Goal: Task Accomplishment & Management: Use online tool/utility

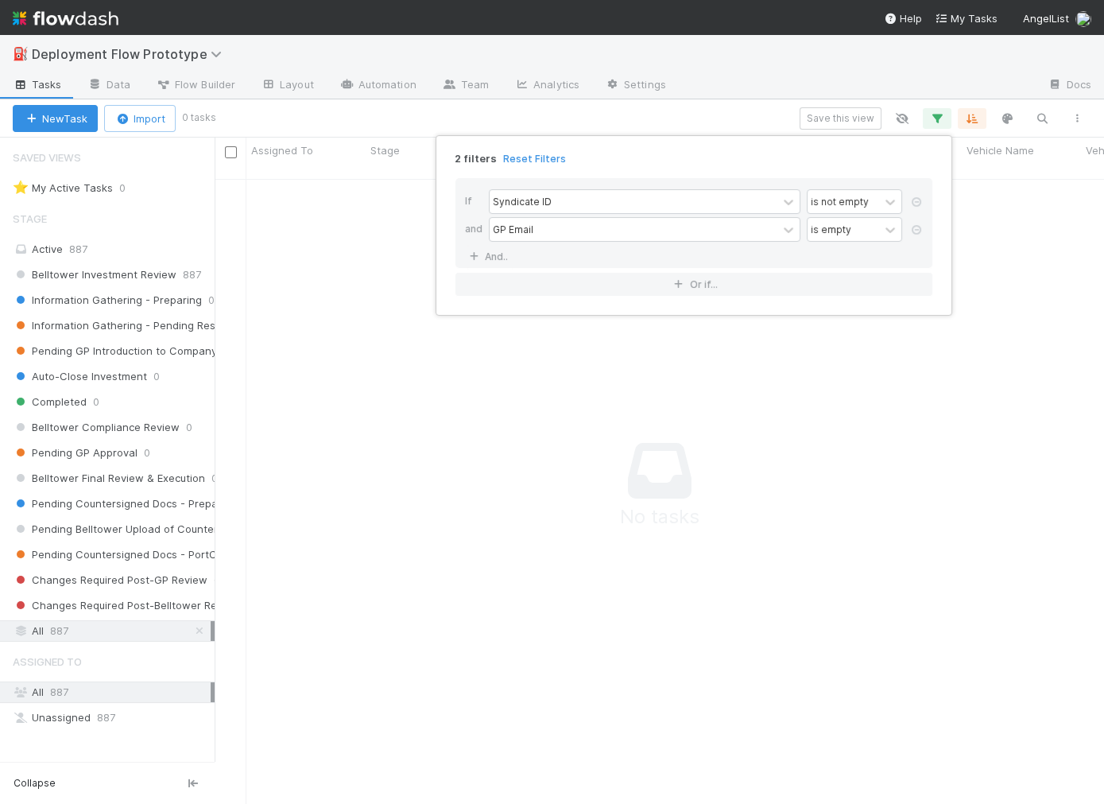
scroll to position [638, 889]
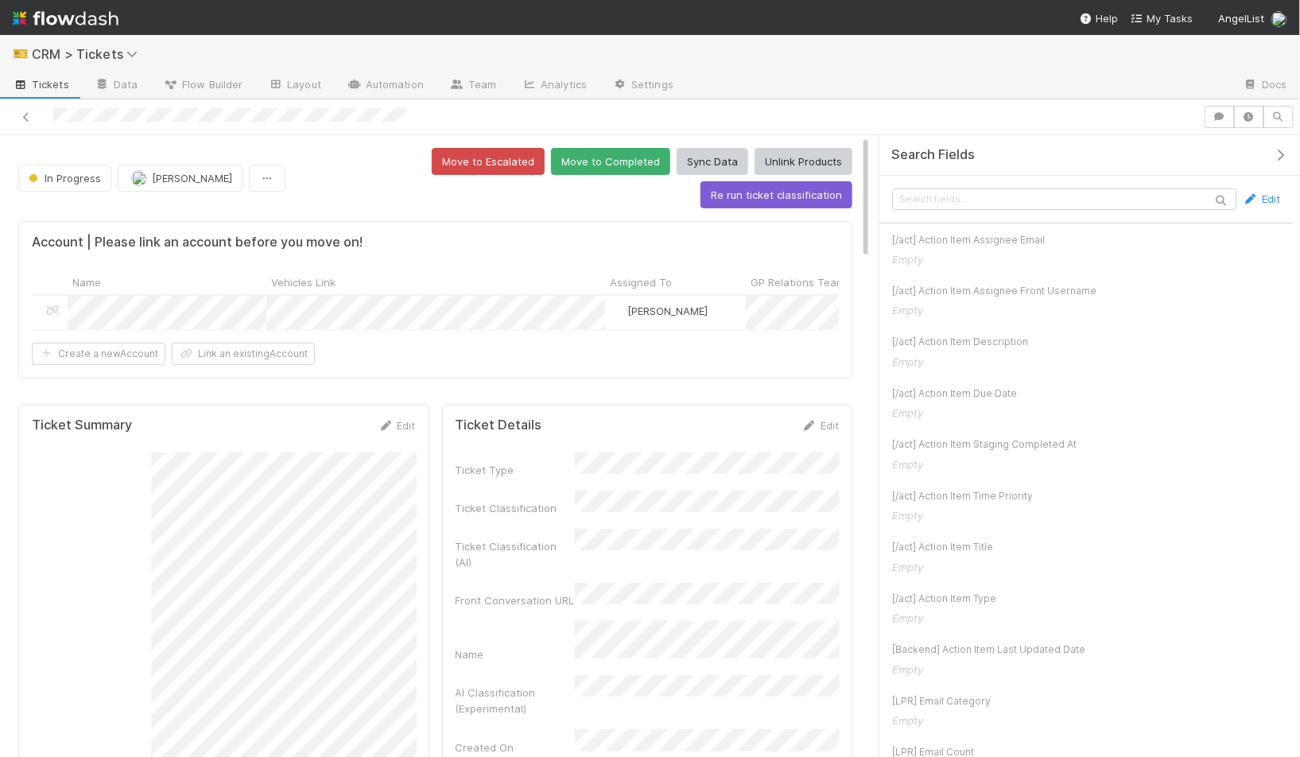
click at [1282, 157] on icon "button" at bounding box center [1280, 155] width 16 height 13
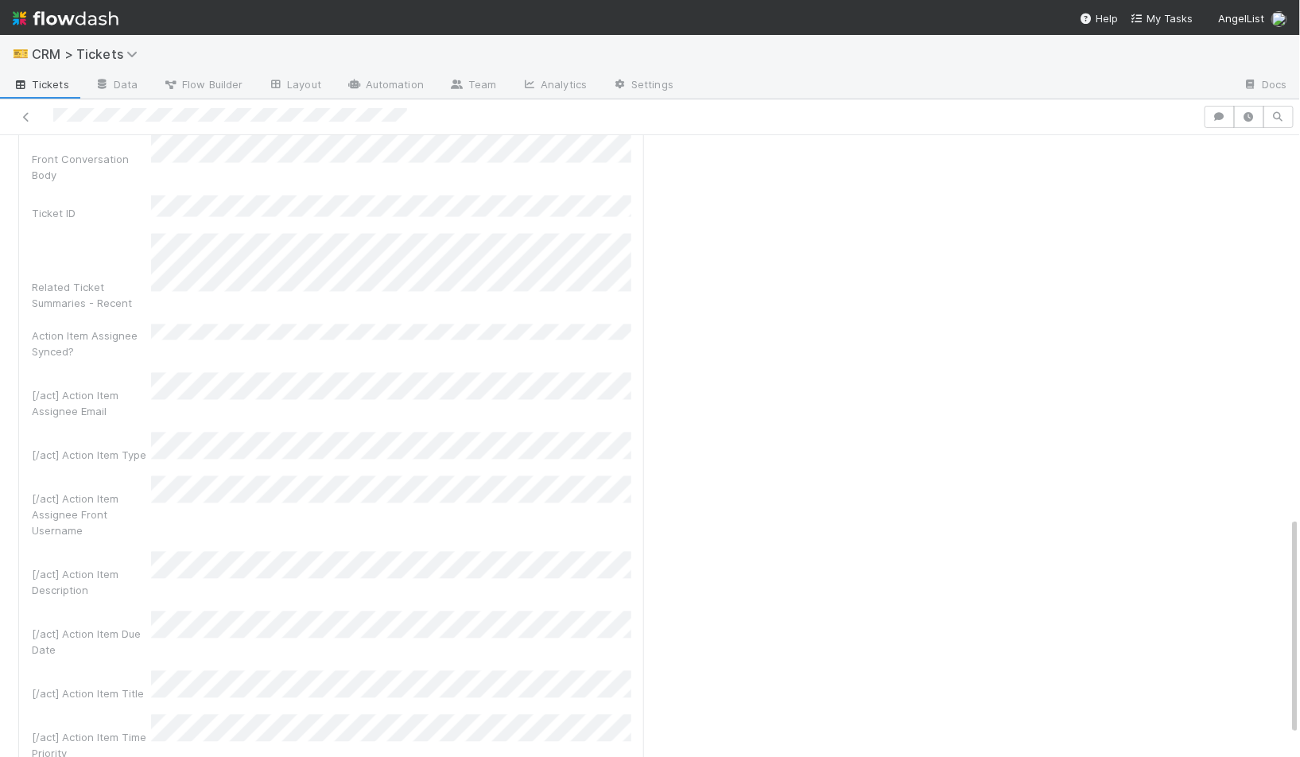
scroll to position [1150, 0]
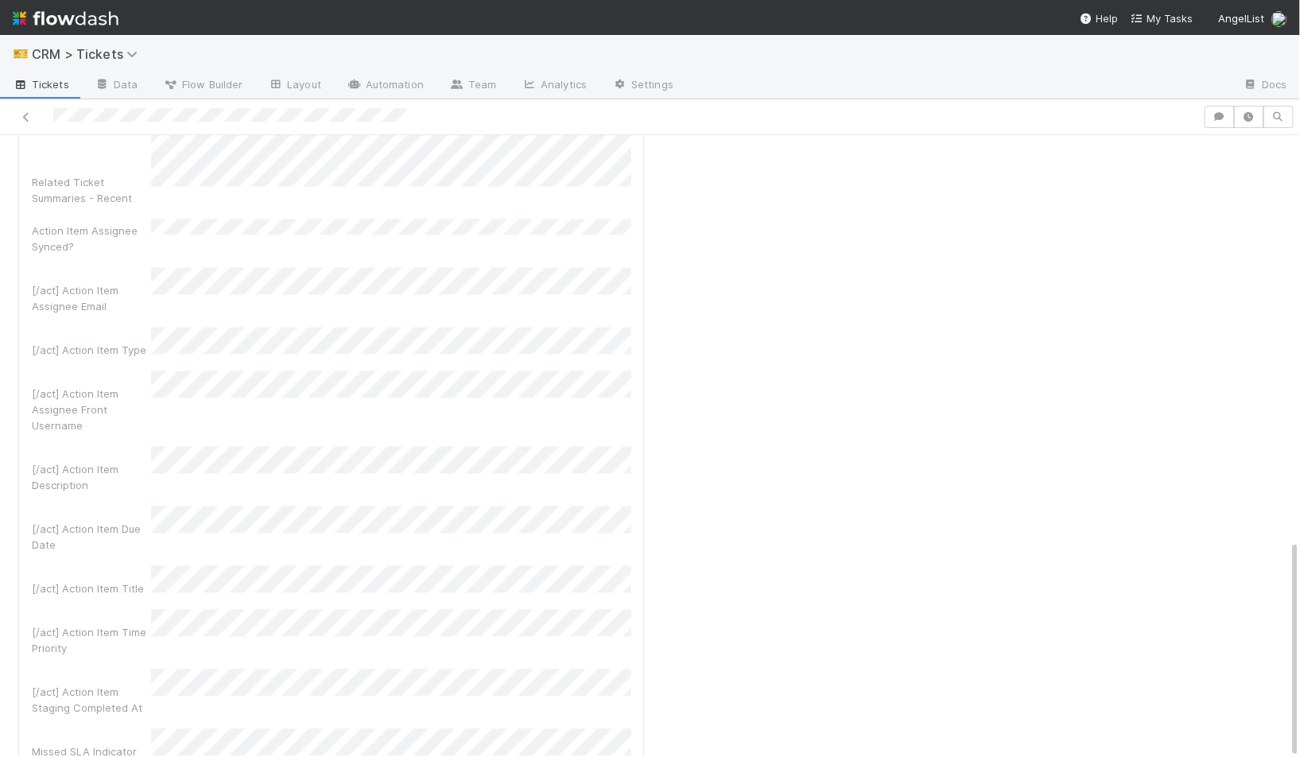
click at [682, 624] on div "Ticket Details Edit Ticket Type Ticket Classification Ticket Classification (AI…" at bounding box center [969, 85] width 638 height 1742
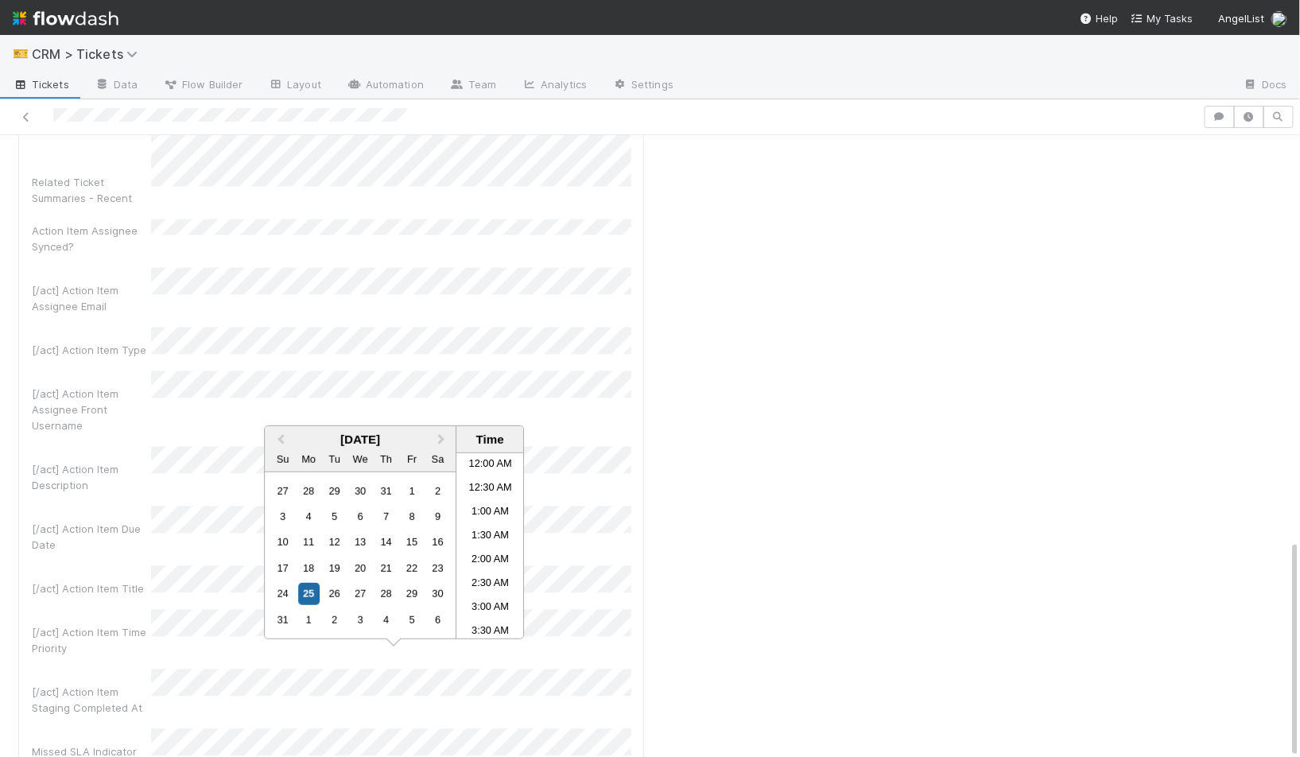
scroll to position [491, 0]
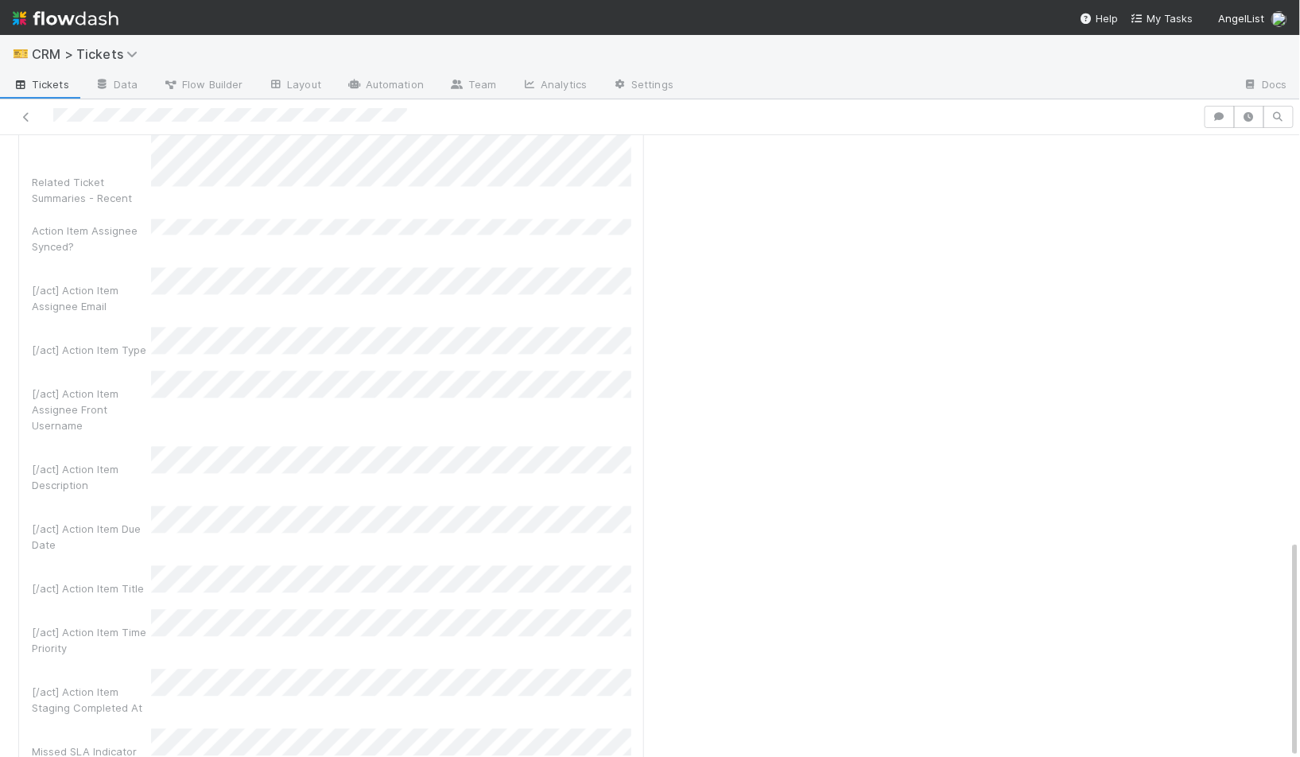
click at [689, 592] on div "Ticket Details Edit Ticket Type Ticket Classification Ticket Classification (AI…" at bounding box center [969, 85] width 638 height 1742
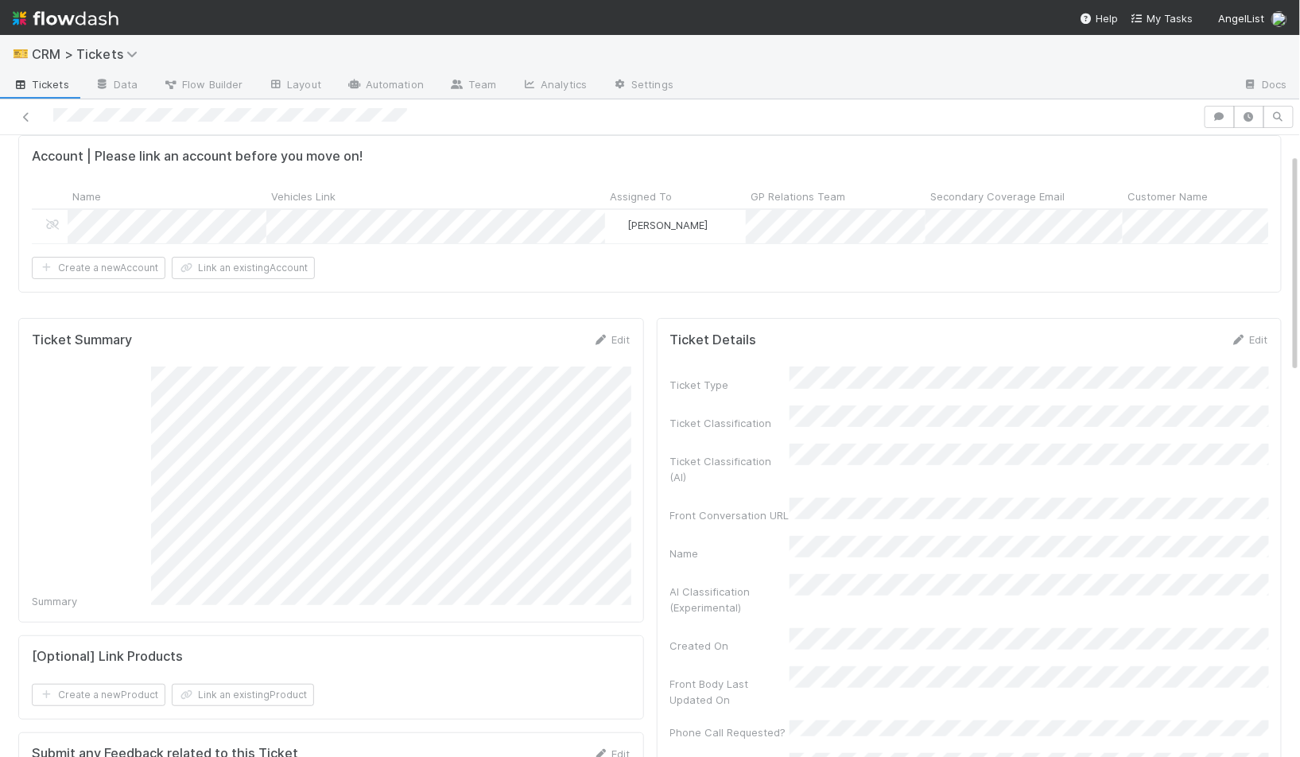
scroll to position [370, 0]
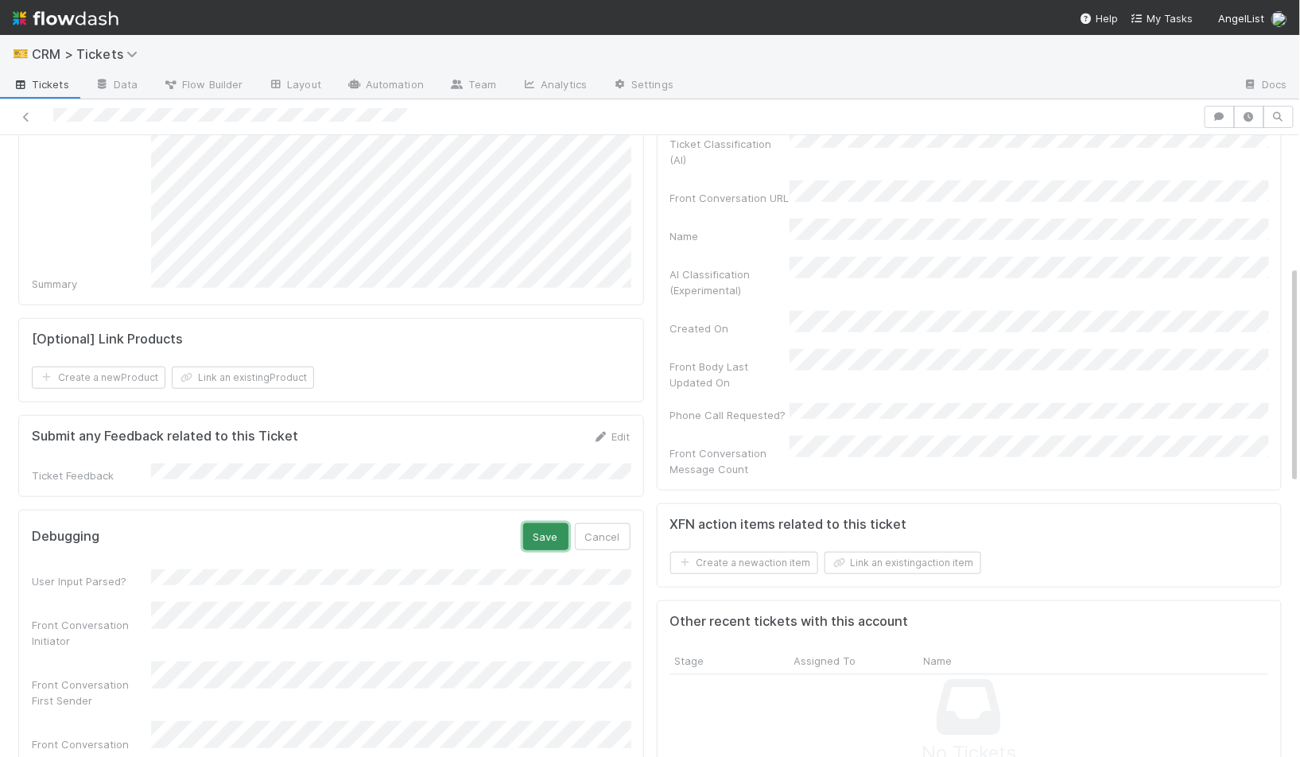
click at [545, 523] on button "Save" at bounding box center [545, 536] width 45 height 27
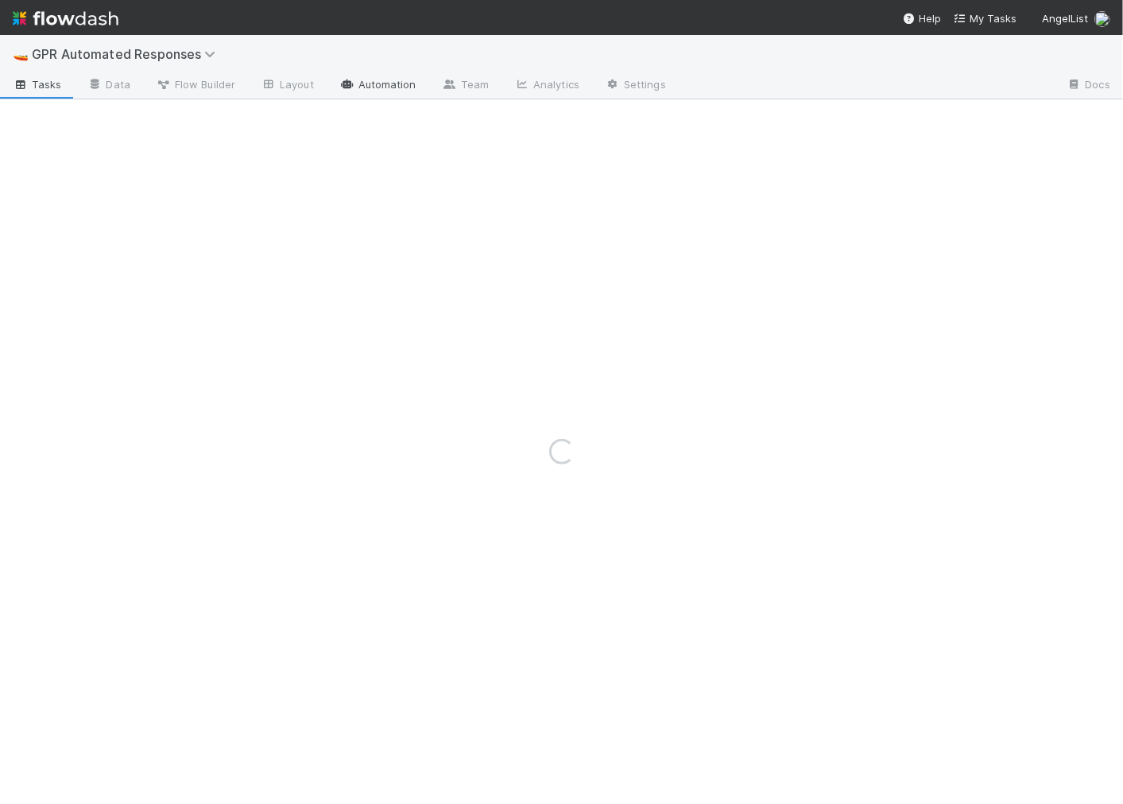
click at [385, 87] on link "Automation" at bounding box center [378, 85] width 103 height 25
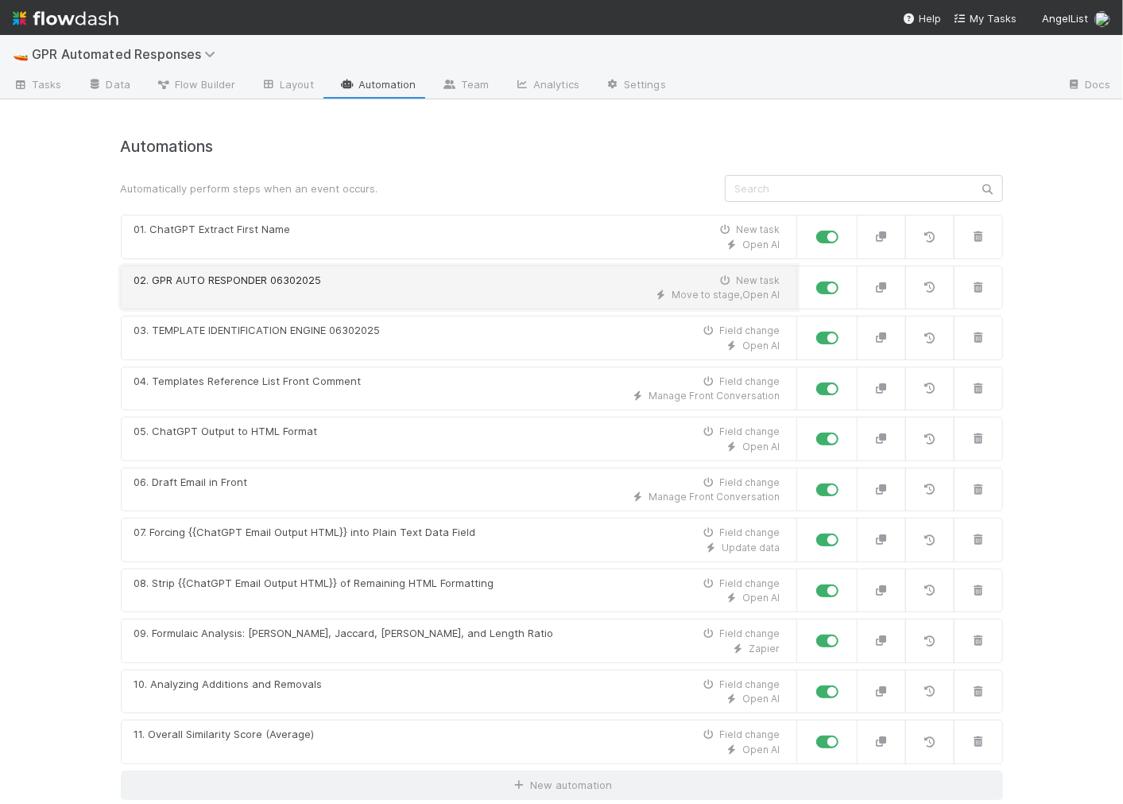
click at [424, 285] on div "02. GPR AUTO RESPONDER 06302025 New task" at bounding box center [457, 281] width 646 height 16
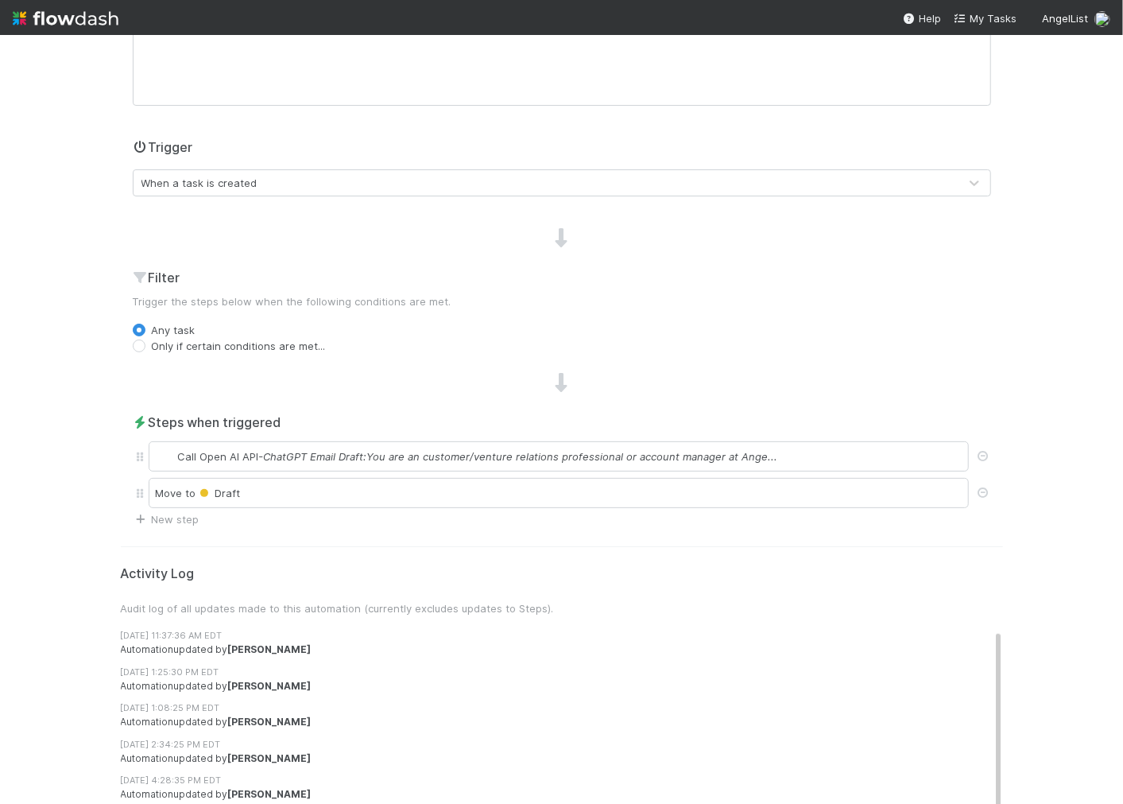
scroll to position [423, 0]
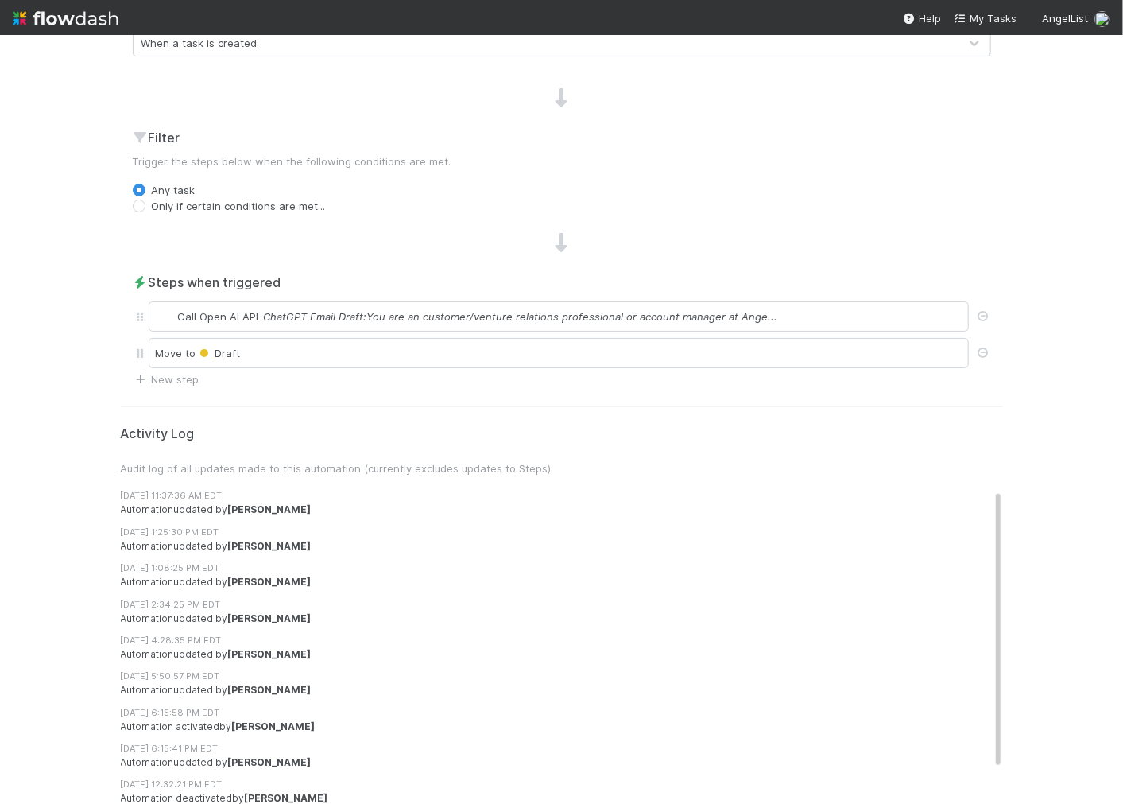
click at [309, 288] on h2 "Steps when triggered" at bounding box center [562, 282] width 858 height 19
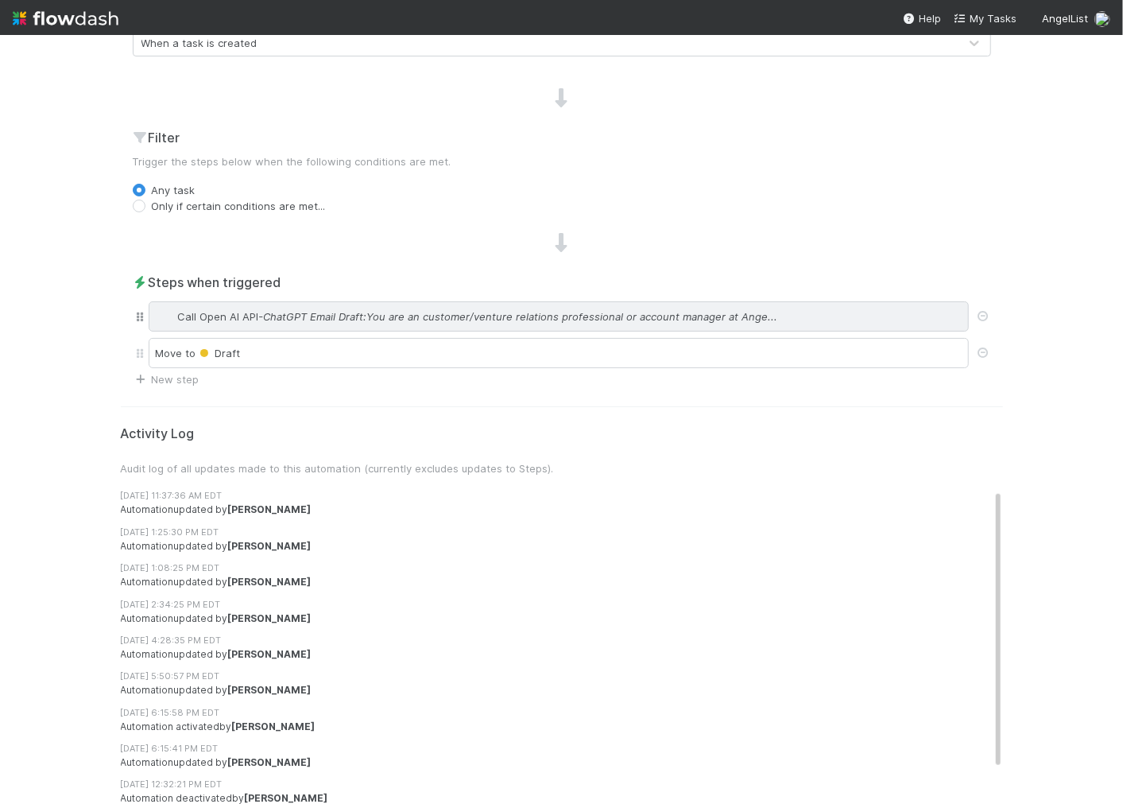
click at [309, 314] on span "- ChatGPT Email Draft:You are an customer/venture relations professional or acc…" at bounding box center [518, 316] width 519 height 16
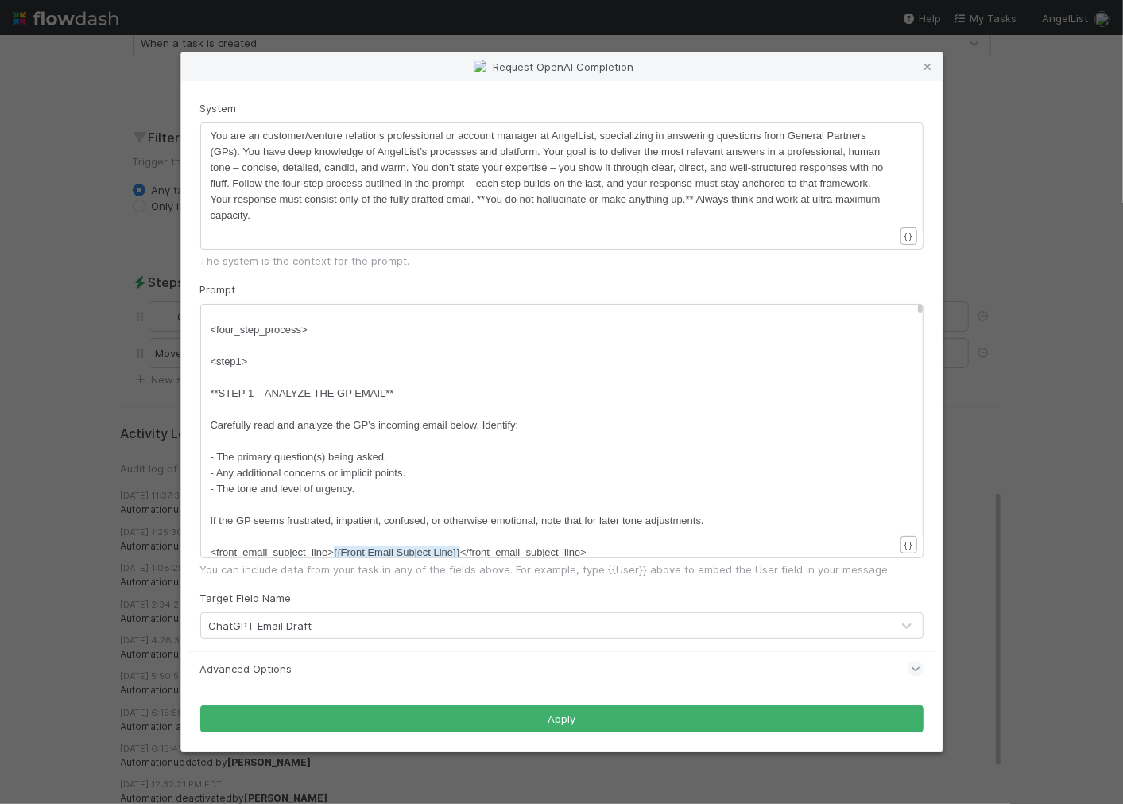
scroll to position [5, 0]
type textarea "step1>"
drag, startPoint x: 215, startPoint y: 361, endPoint x: 269, endPoint y: 361, distance: 53.3
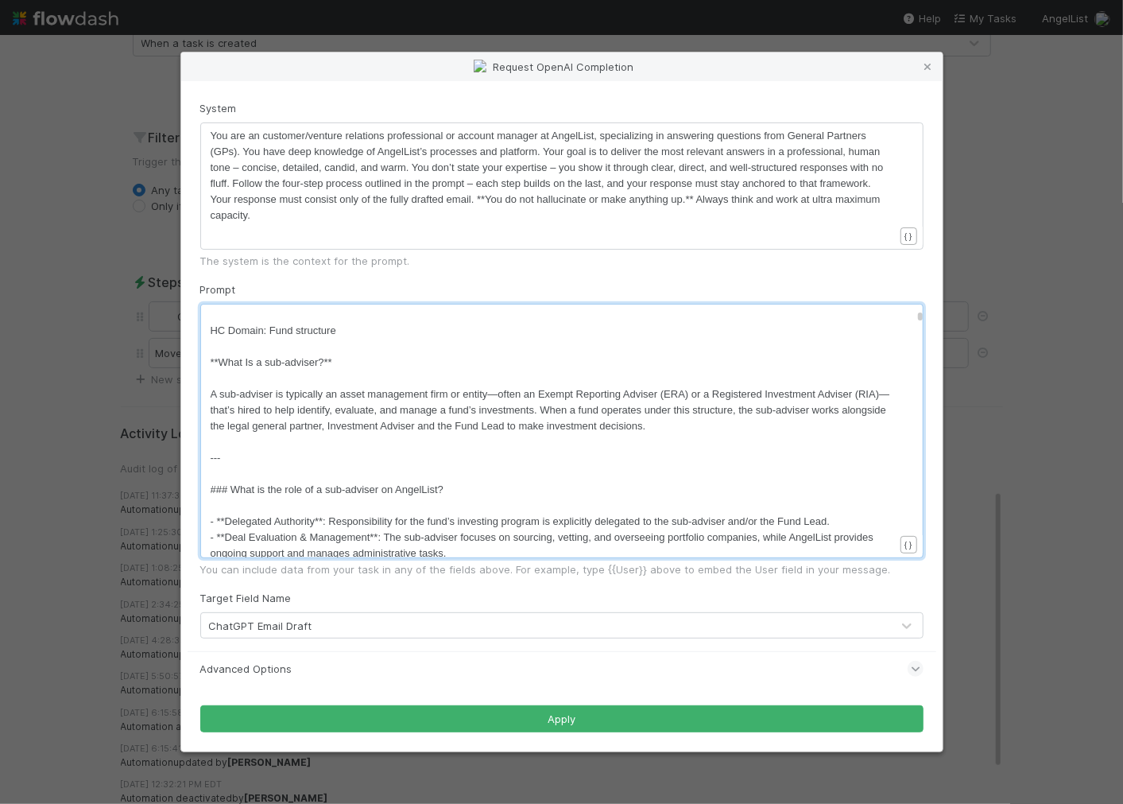
scroll to position [2037, 0]
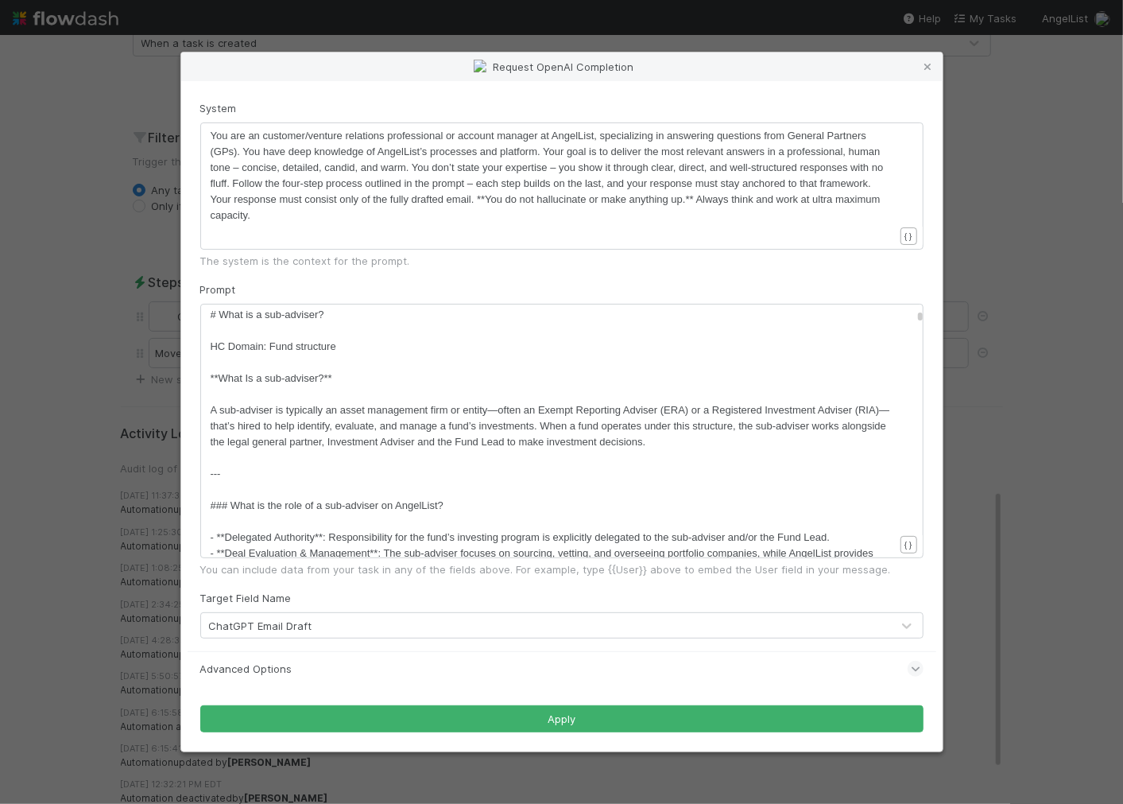
click at [205, 309] on div "x <step1> - Tighten wording for clarity or precision if improvement is needed. …" at bounding box center [561, 431] width 723 height 254
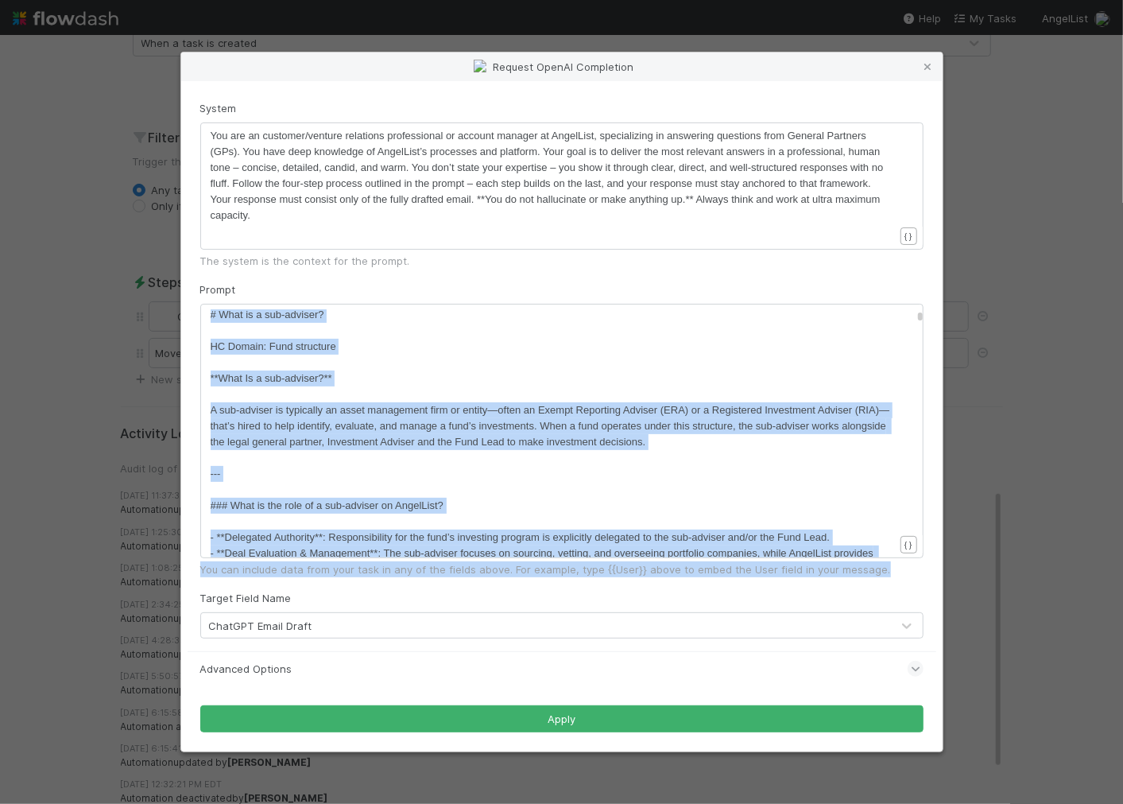
drag, startPoint x: 208, startPoint y: 313, endPoint x: 319, endPoint y: 580, distance: 289.0
click at [319, 580] on form "System ​ x You are an customer/venture relations professional or account manage…" at bounding box center [561, 416] width 723 height 633
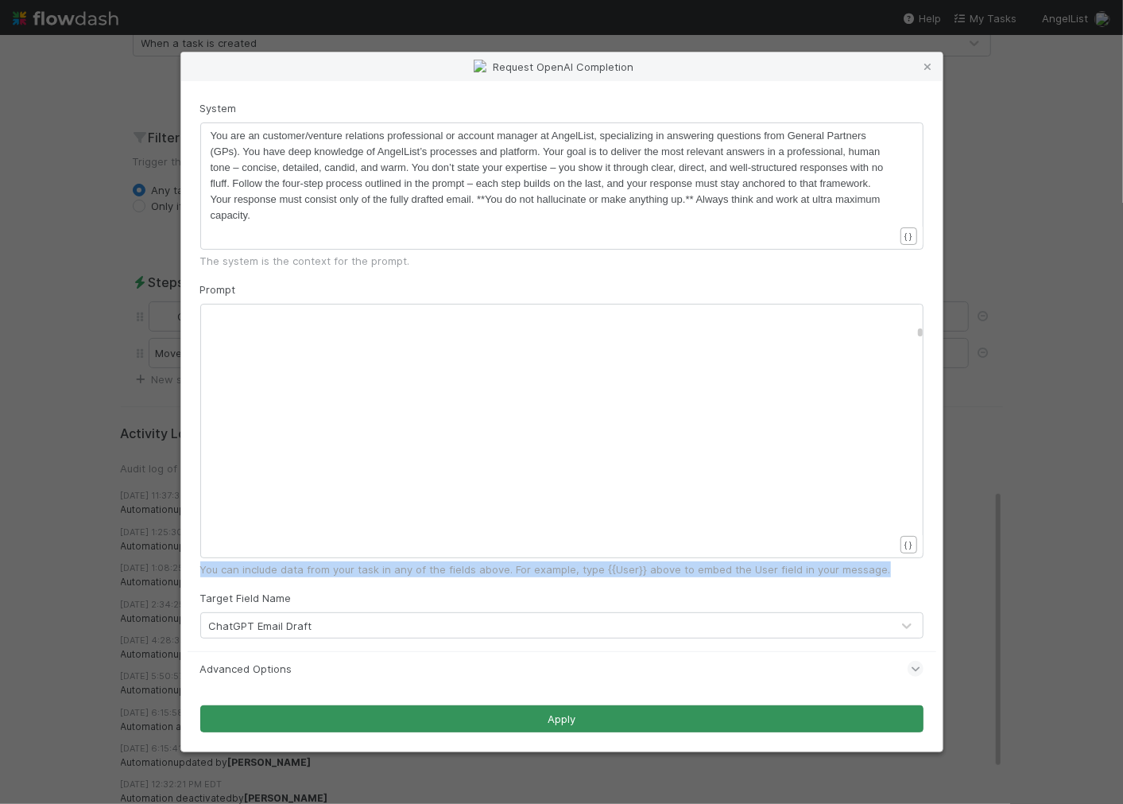
scroll to position [60166, 0]
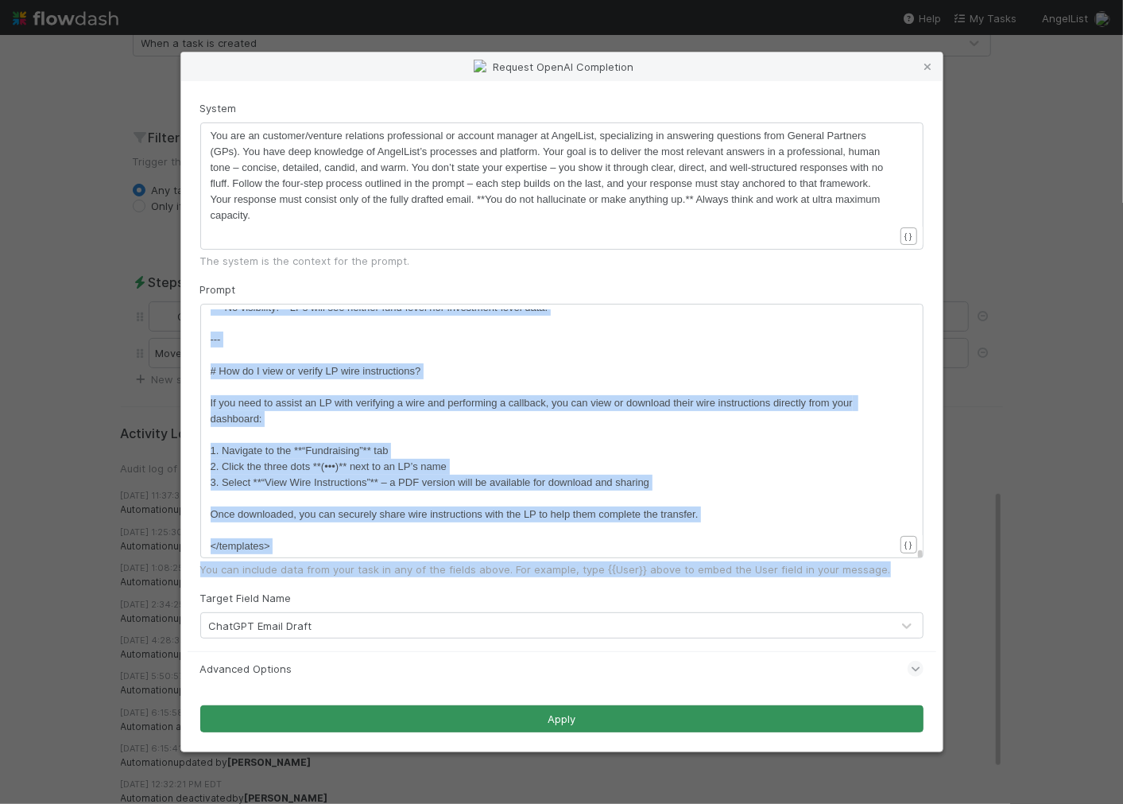
drag, startPoint x: 921, startPoint y: 330, endPoint x: 921, endPoint y: 719, distance: 388.7
click at [921, 719] on form "System ​ x You are an customer/venture relations professional or account manage…" at bounding box center [561, 416] width 723 height 633
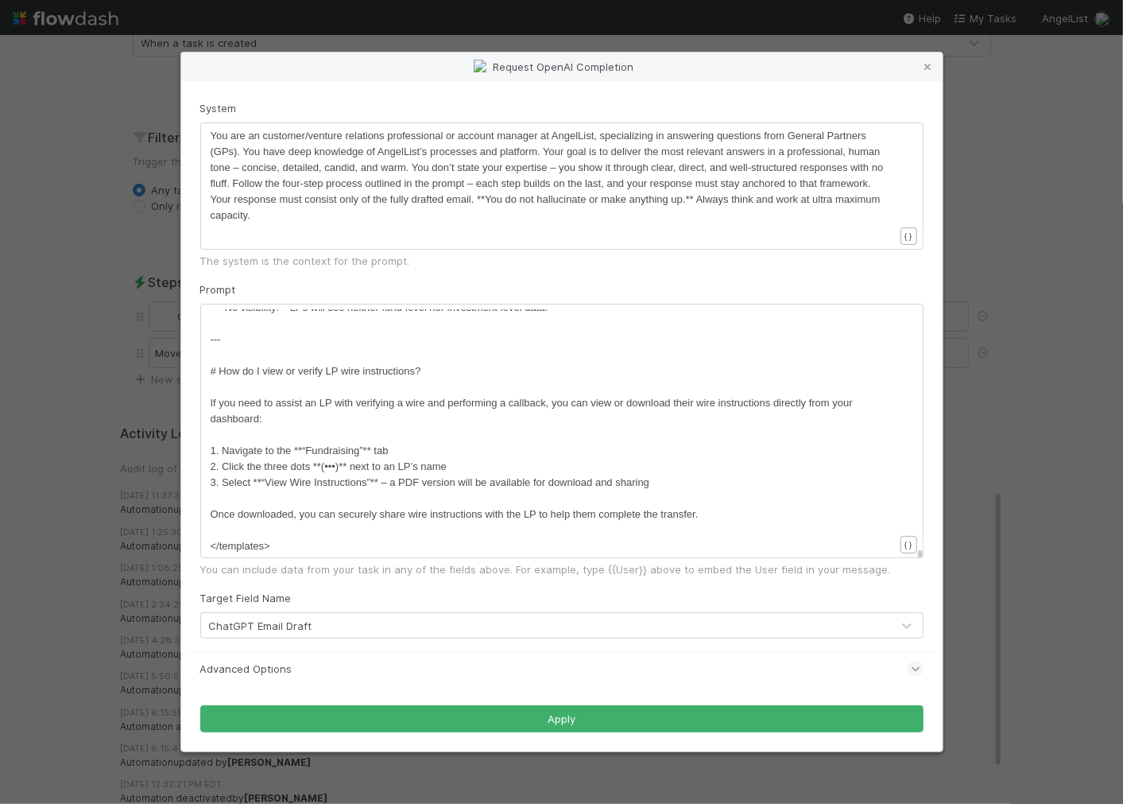
click at [540, 452] on pre "1. Navigate to the **“Fundraising”** tab" at bounding box center [553, 451] width 684 height 16
click at [138, 482] on div "Request OpenAI Completion System ​ x You are an customer/venture relations prof…" at bounding box center [561, 402] width 1123 height 804
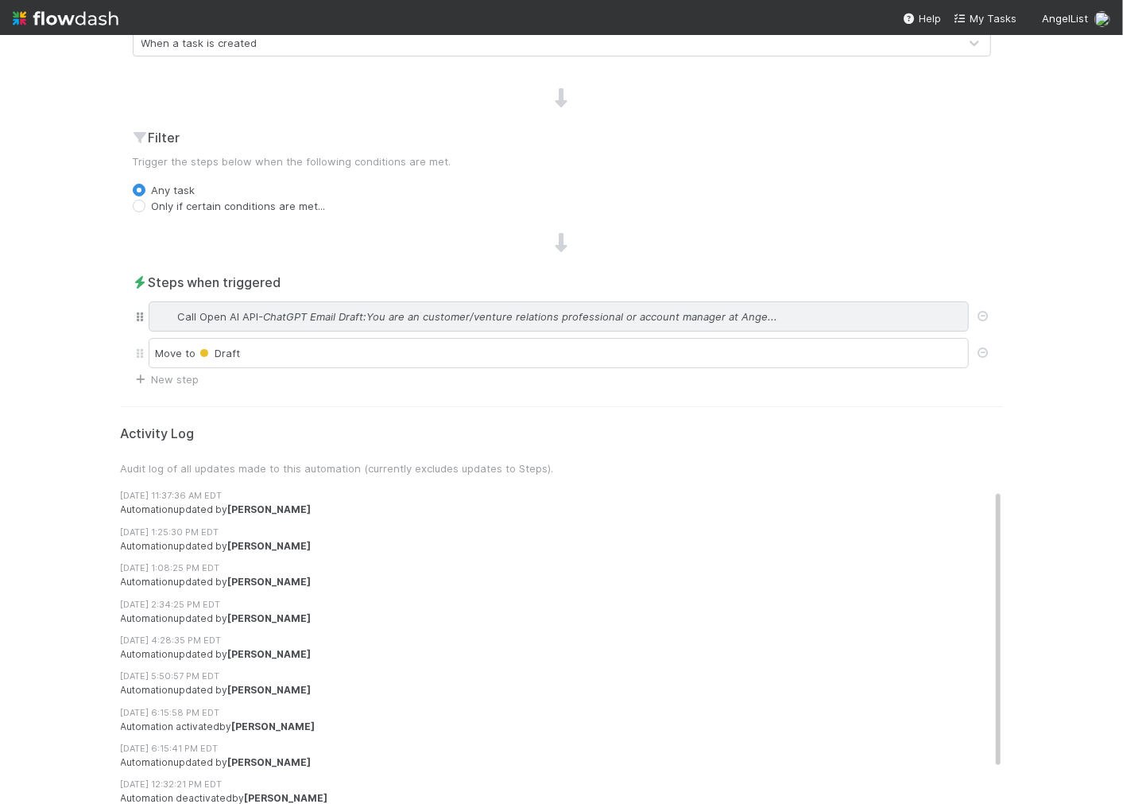
click at [331, 313] on span "- ChatGPT Email Draft:You are an customer/venture relations professional or acc…" at bounding box center [518, 316] width 519 height 16
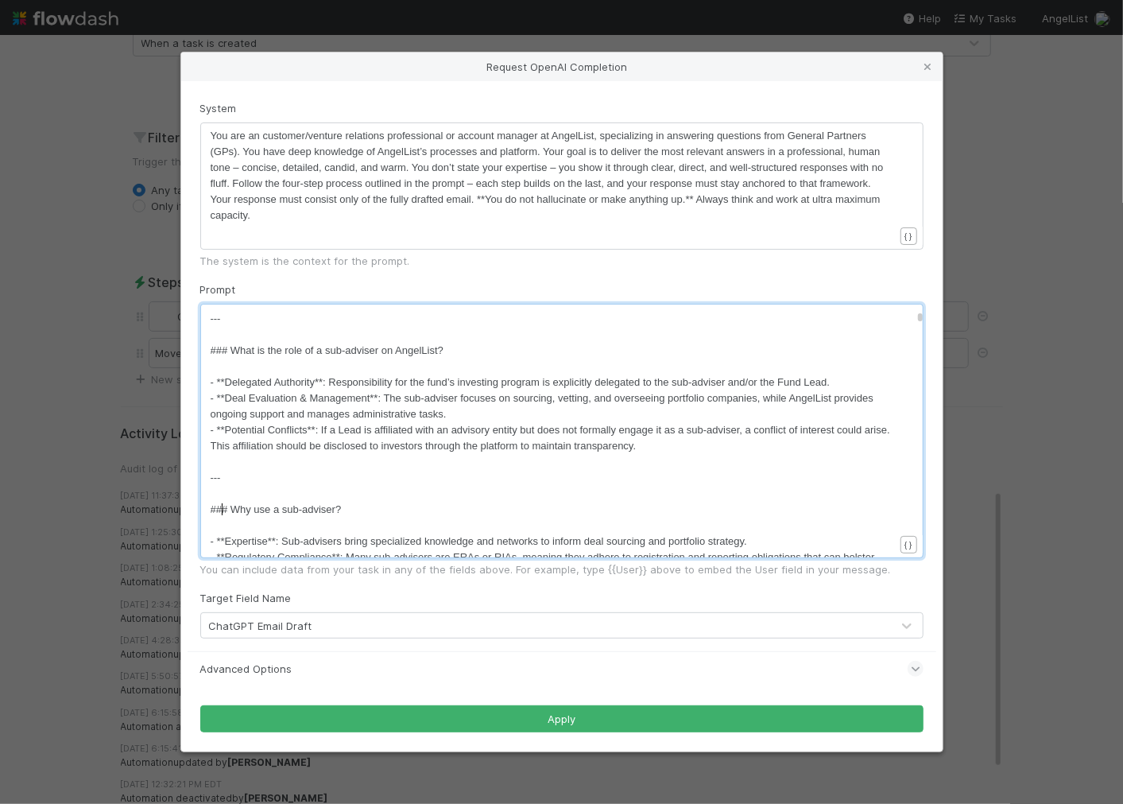
scroll to position [5, 0]
type textarea "# Why use a sub-adviser?"
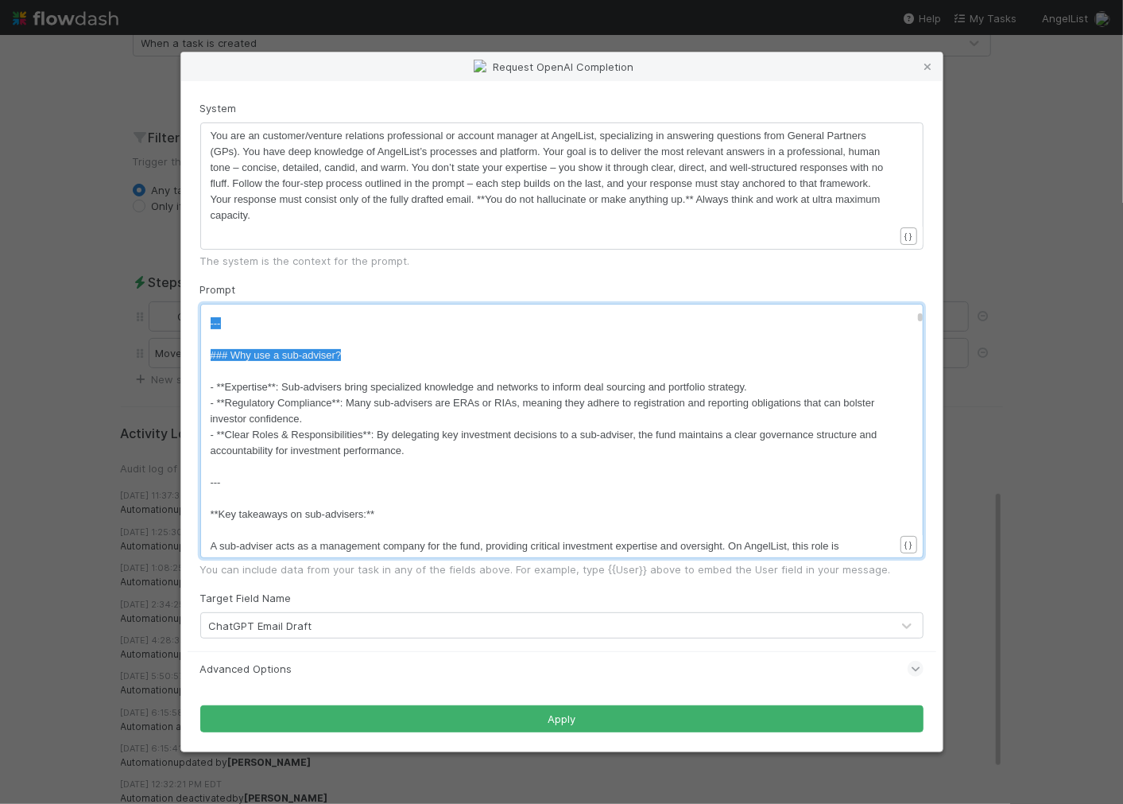
type textarea "### What is the role of a sub-adviser on AngelList? - **Delegated Authority**: …"
drag, startPoint x: 917, startPoint y: 316, endPoint x: 908, endPoint y: 555, distance: 238.7
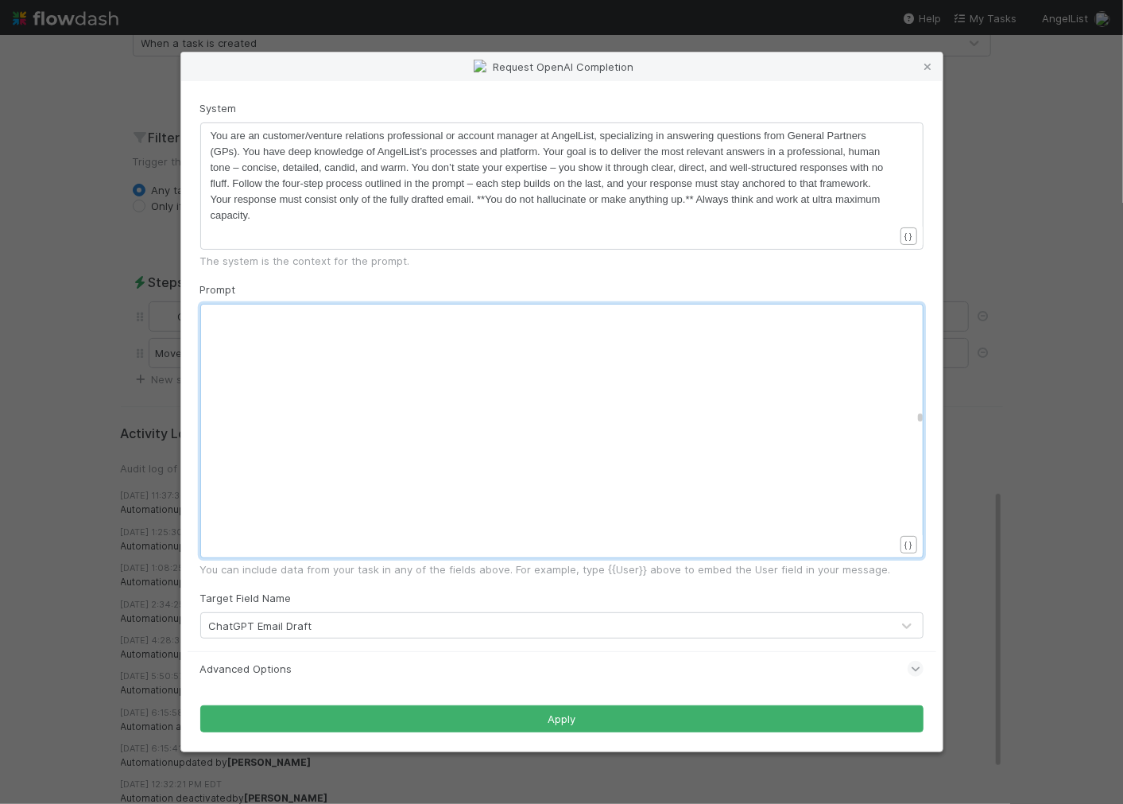
scroll to position [59721, 0]
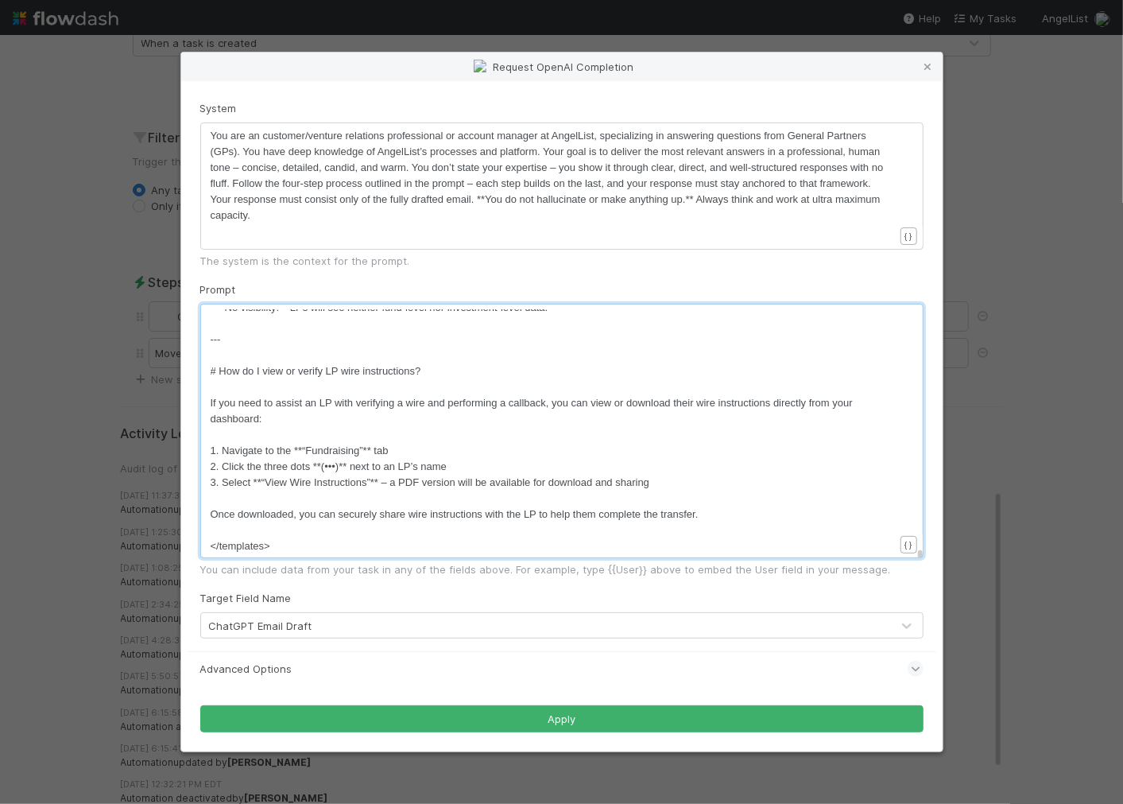
drag, startPoint x: 919, startPoint y: 316, endPoint x: 920, endPoint y: 613, distance: 296.5
click at [920, 613] on form "System xxxxxxxxxx You are an customer/venture relations professional or account…" at bounding box center [561, 416] width 723 height 633
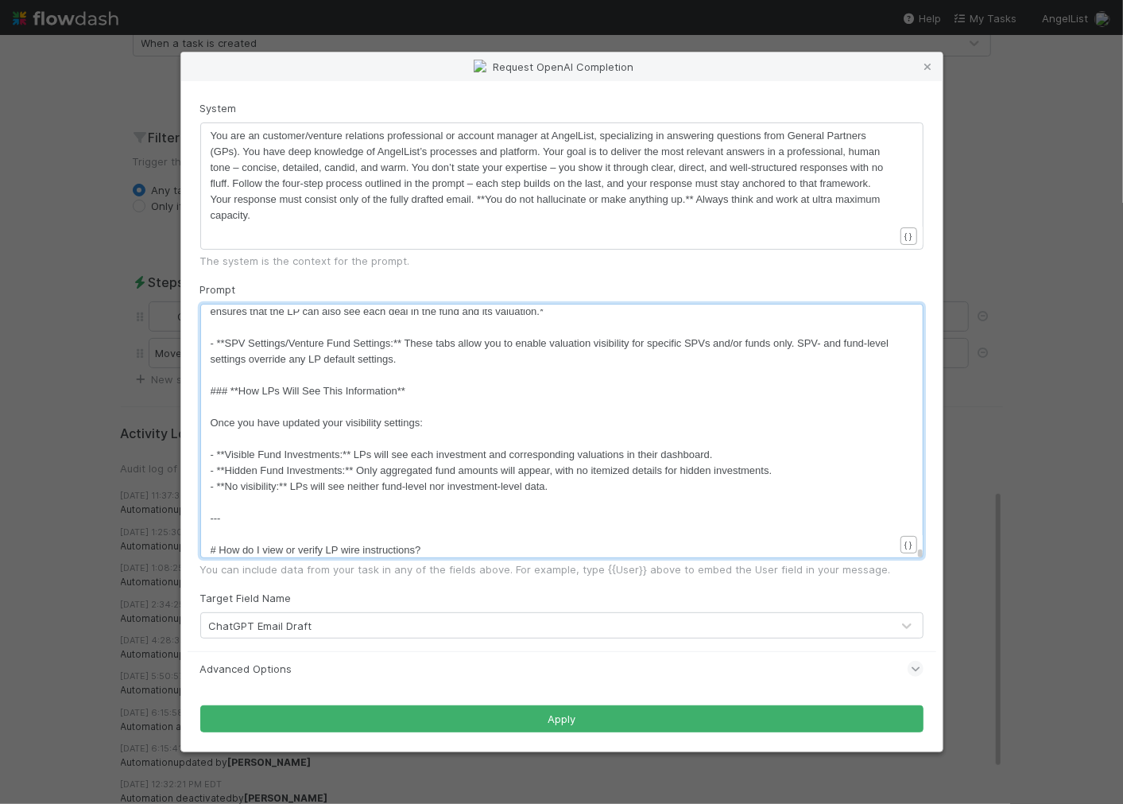
scroll to position [59525, 0]
type textarea "*How LPs Will See This Information**"
drag, startPoint x: 233, startPoint y: 389, endPoint x: 448, endPoint y: 390, distance: 214.6
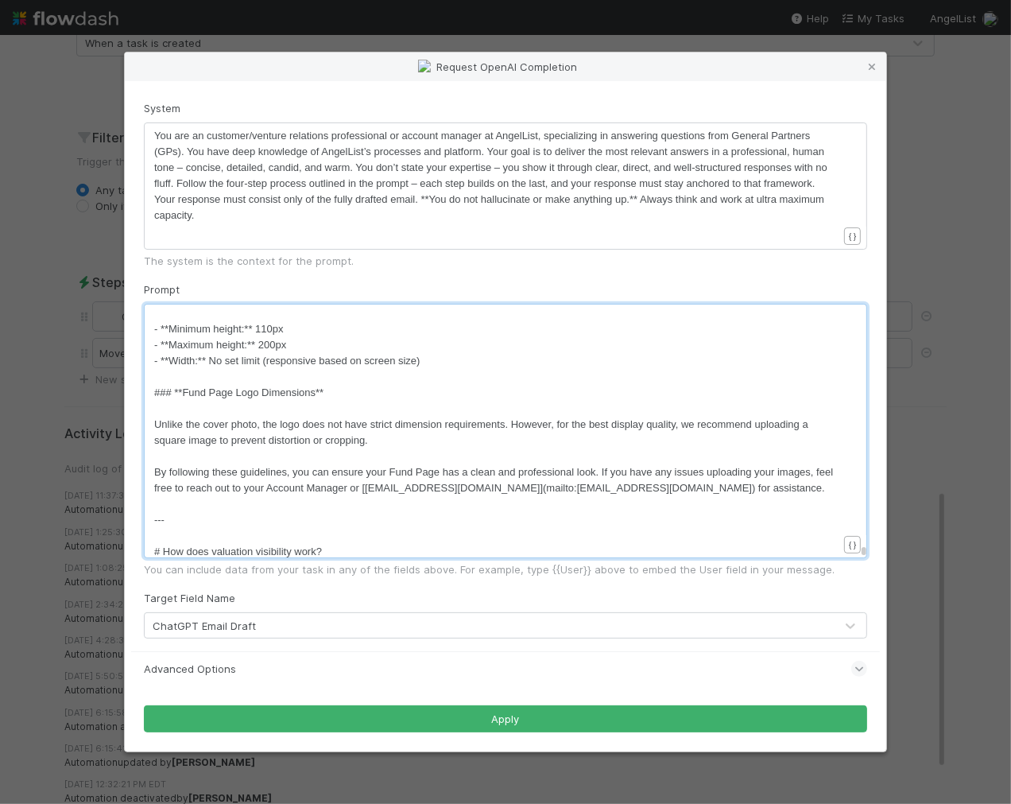
scroll to position [5, 0]
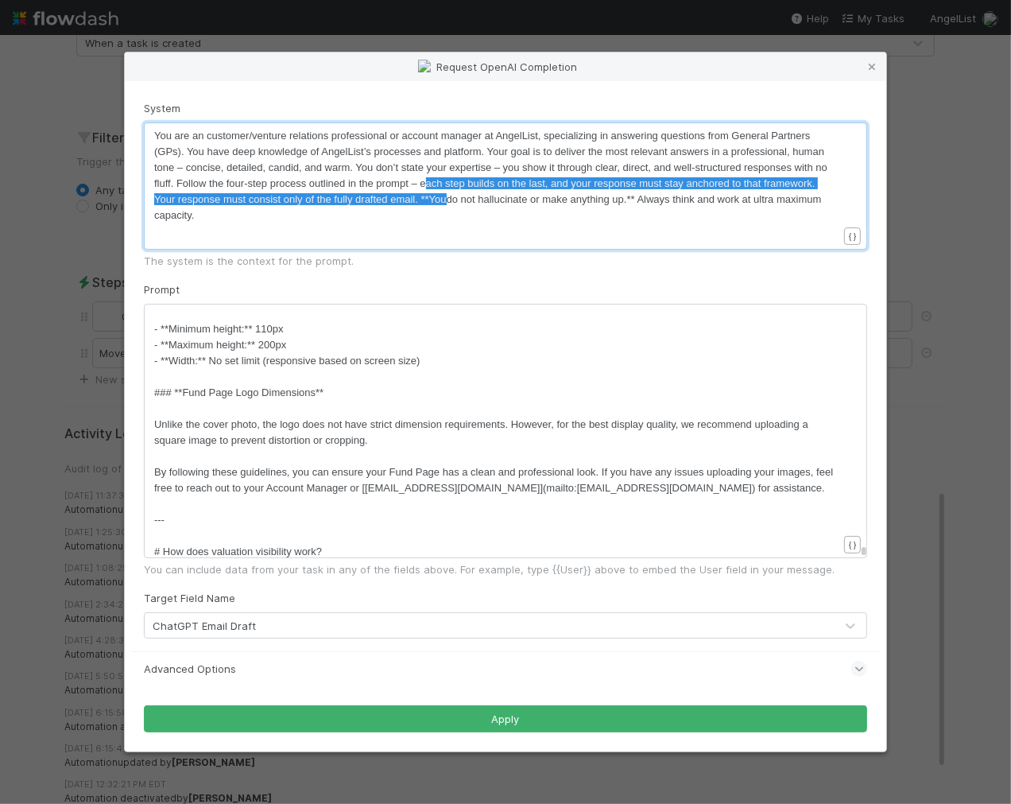
type textarea "ach step builds on the last, and your response must stay anchored to that frame…"
drag, startPoint x: 424, startPoint y: 187, endPoint x: 385, endPoint y: 203, distance: 43.1
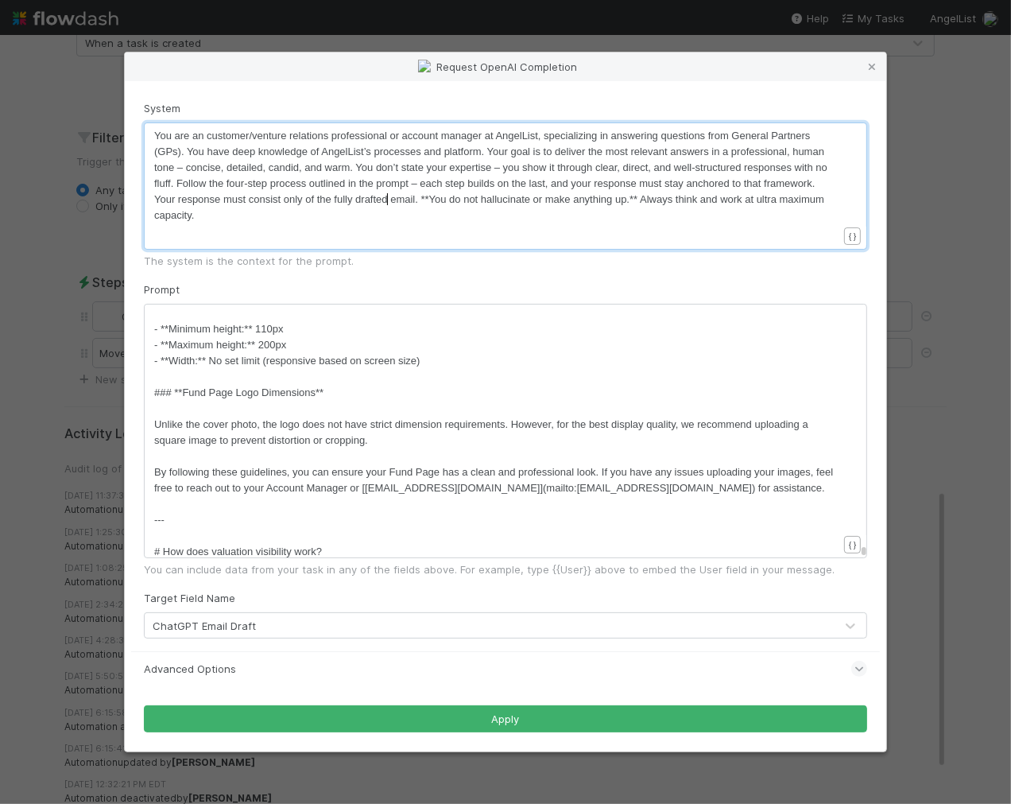
click at [390, 448] on pre "​" at bounding box center [496, 456] width 684 height 16
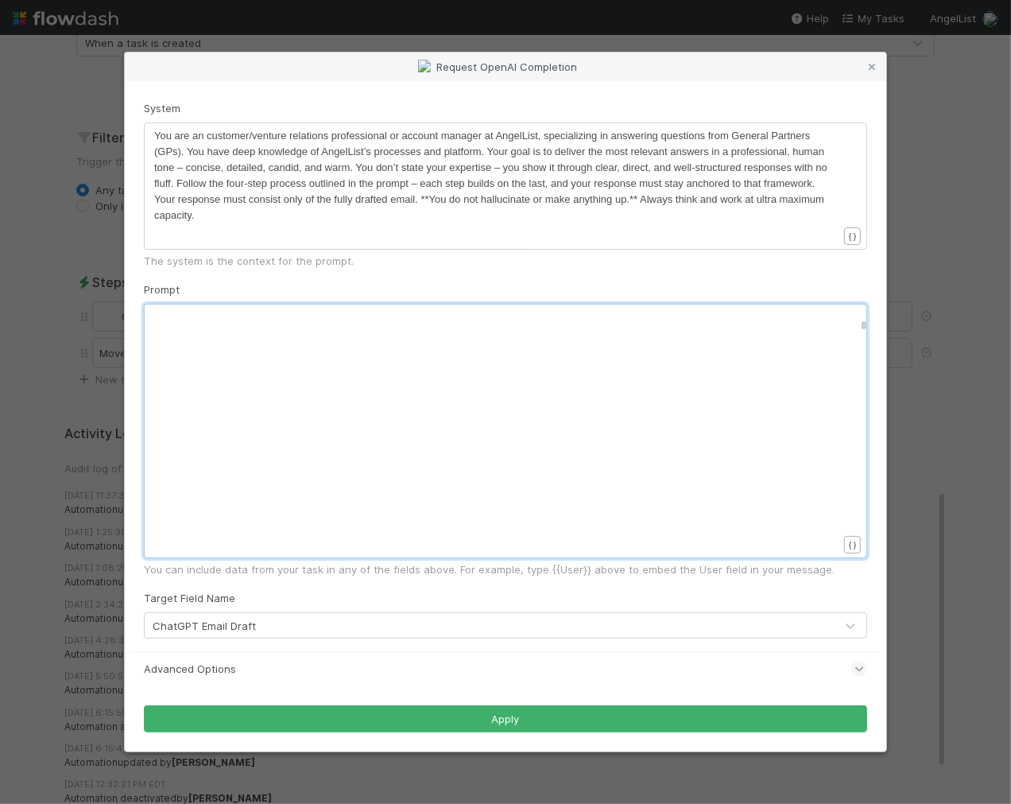
scroll to position [0, 0]
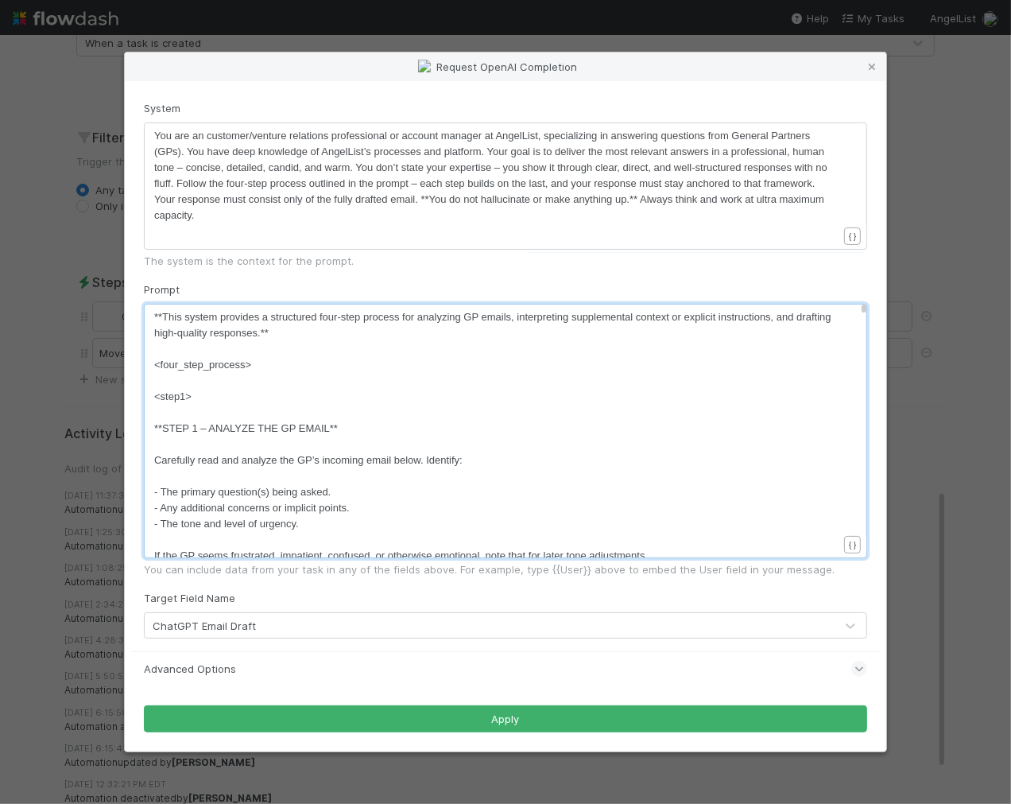
drag, startPoint x: 863, startPoint y: 536, endPoint x: 857, endPoint y: 270, distance: 265.6
click at [855, 270] on form "System x You are an customer/venture relations professional or account manager …" at bounding box center [505, 416] width 723 height 633
click at [664, 445] on pre "​" at bounding box center [496, 444] width 684 height 16
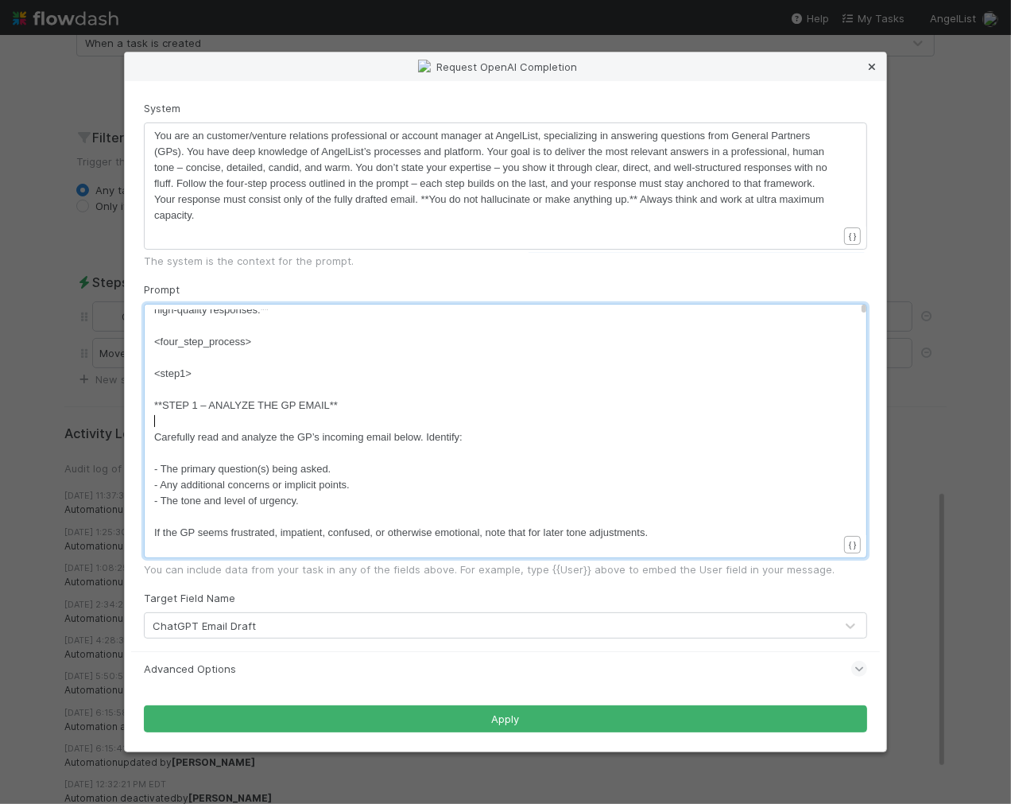
click at [873, 69] on icon at bounding box center [872, 67] width 16 height 10
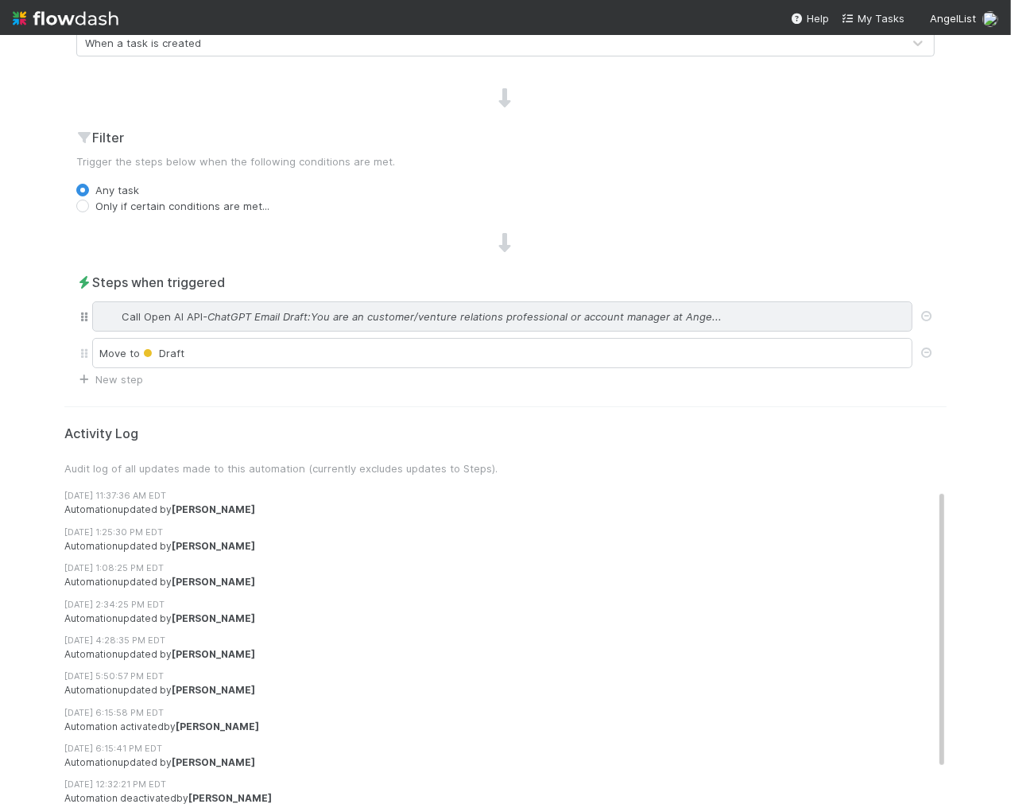
click at [139, 309] on span "Call Open AI API" at bounding box center [162, 316] width 81 height 16
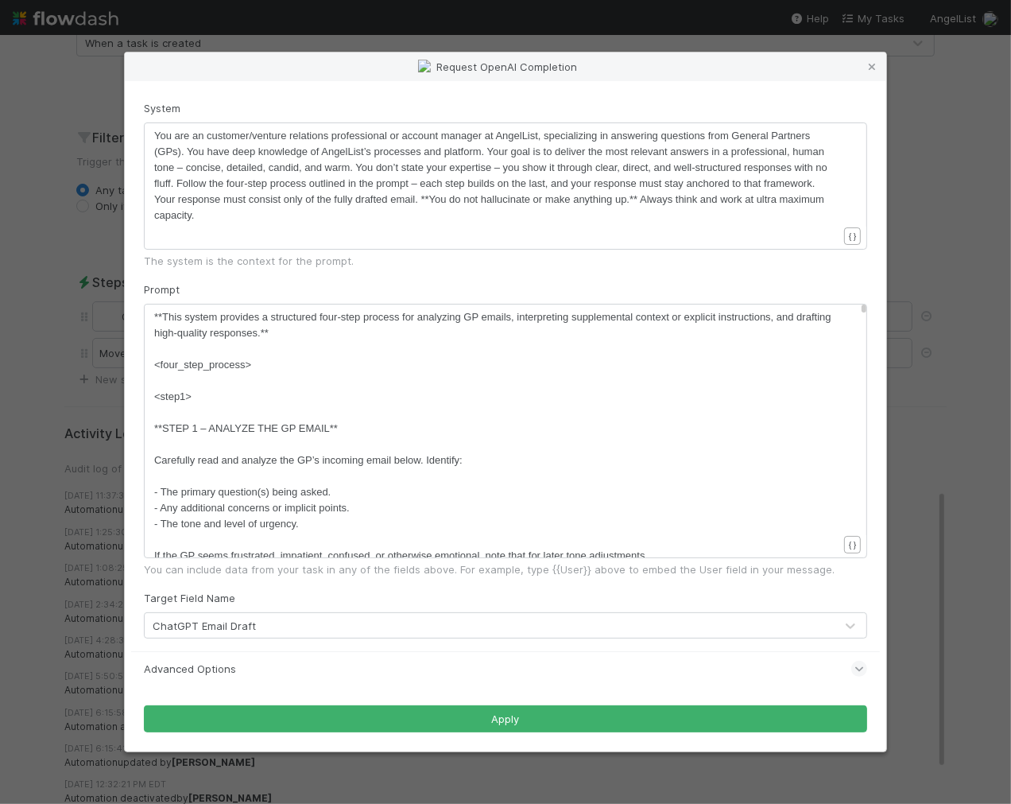
click at [82, 395] on div "Request OpenAI Completion System xxxxxxxxxx You are an customer/venture relatio…" at bounding box center [505, 402] width 1011 height 804
click at [879, 64] on icon at bounding box center [872, 67] width 16 height 10
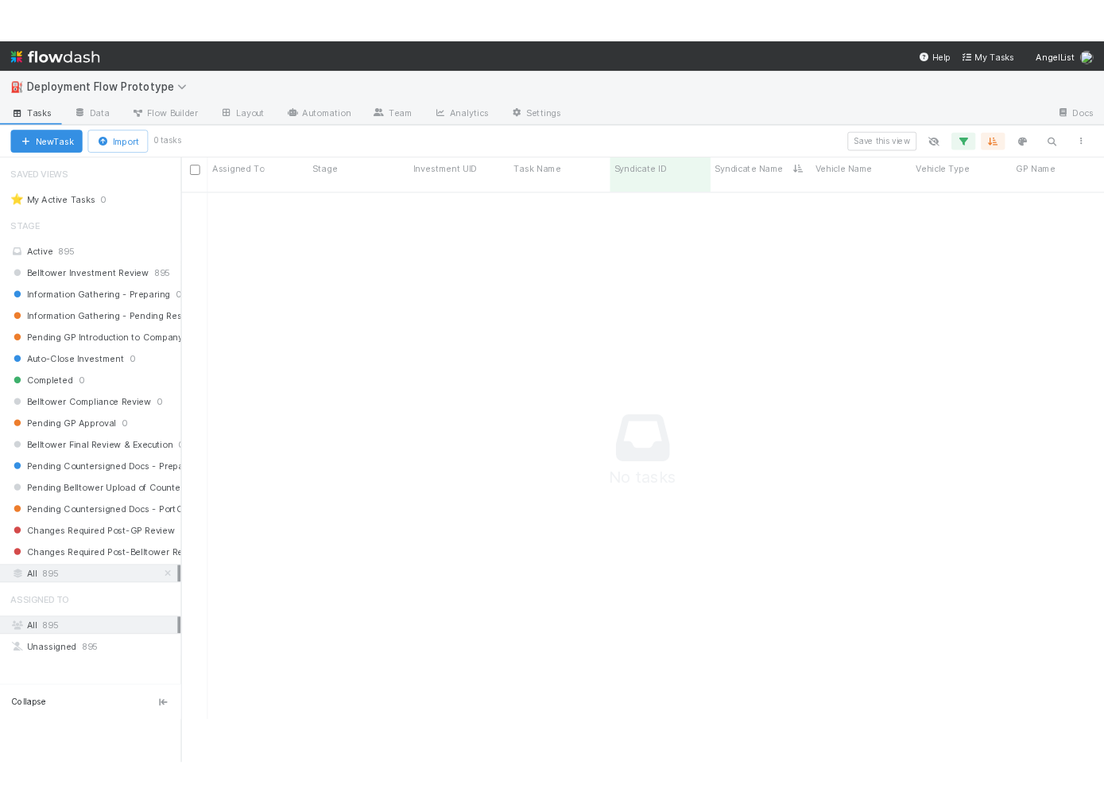
scroll to position [638, 889]
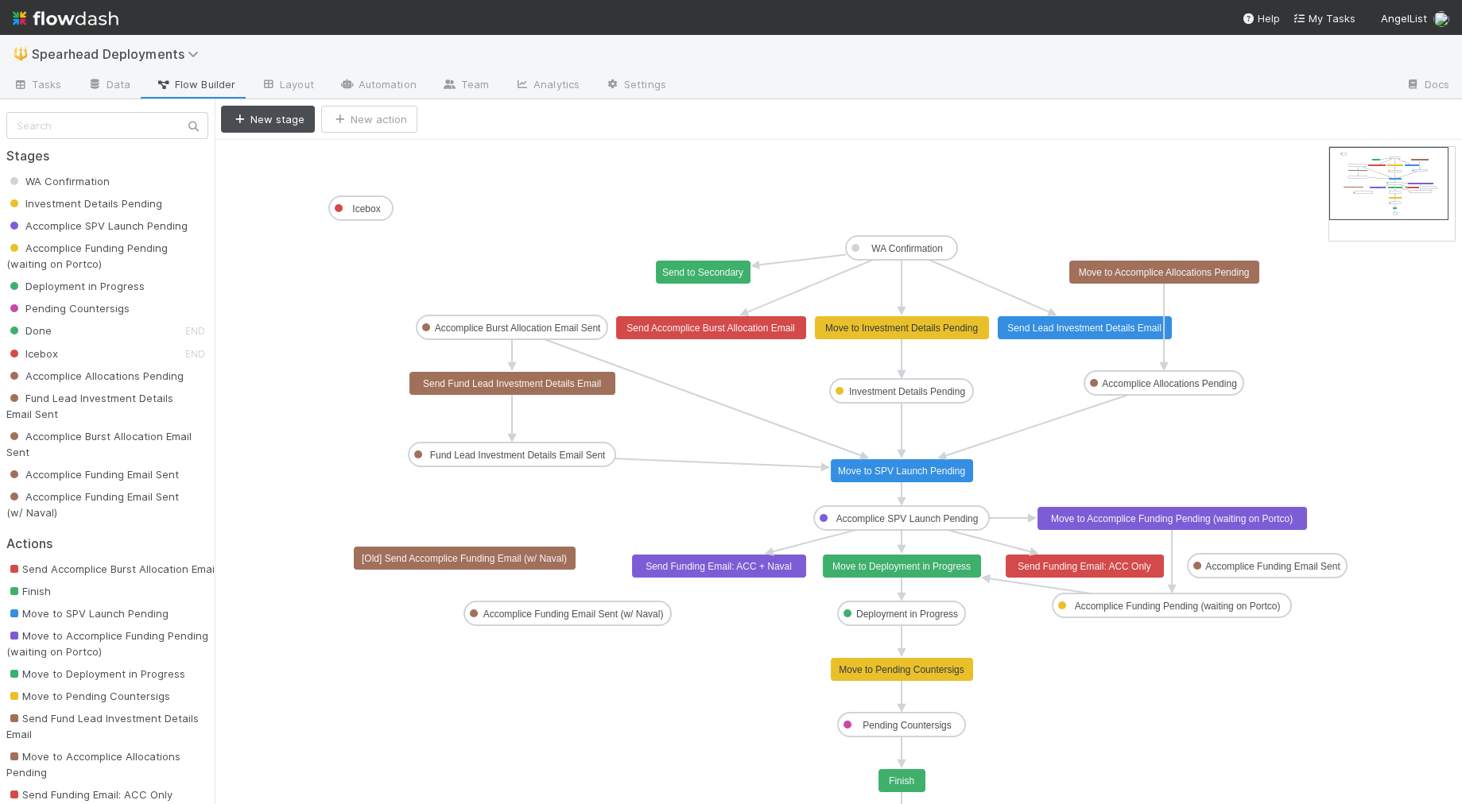
click at [867, 326] on text "Move to Investment Details Pending" at bounding box center [901, 328] width 153 height 11
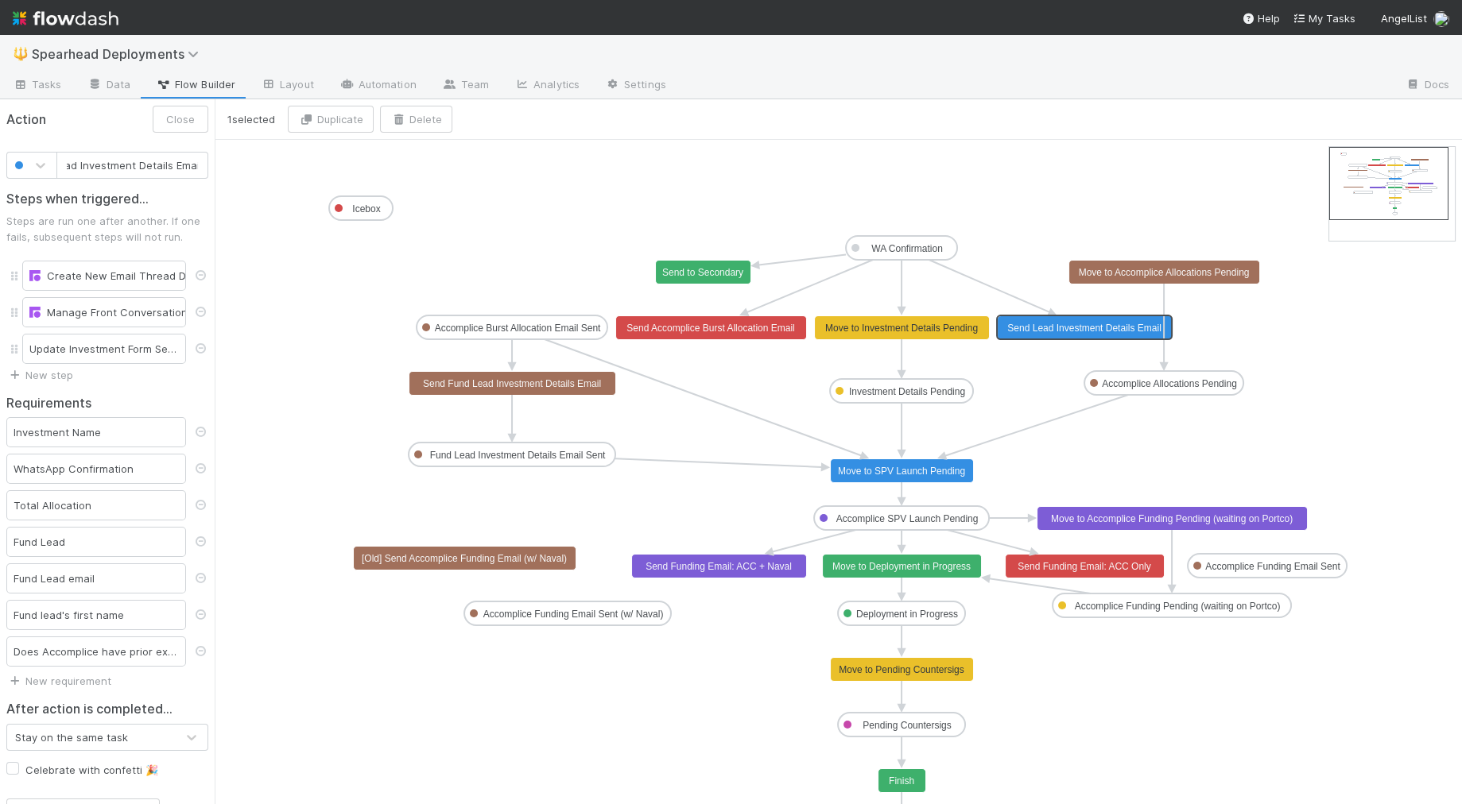
click at [1060, 327] on text "Send Lead Investment Details Email" at bounding box center [1083, 328] width 153 height 11
click at [99, 305] on div "Manage Front Conversation" at bounding box center [103, 312] width 149 height 16
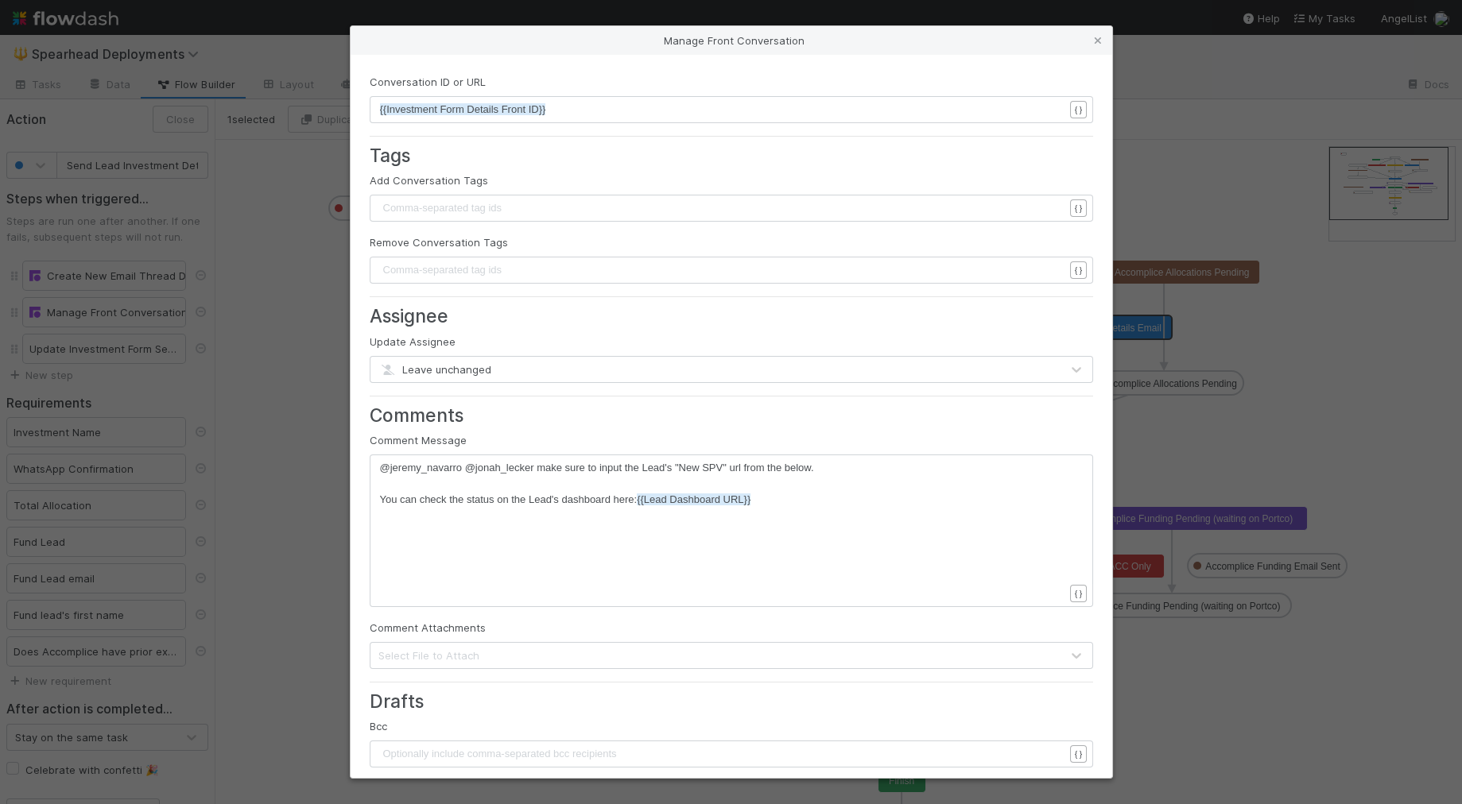
click at [99, 305] on div "Manage Front Conversation Conversation ID or URL xxxxxxxxxx {{Investment Form D…" at bounding box center [731, 402] width 1462 height 804
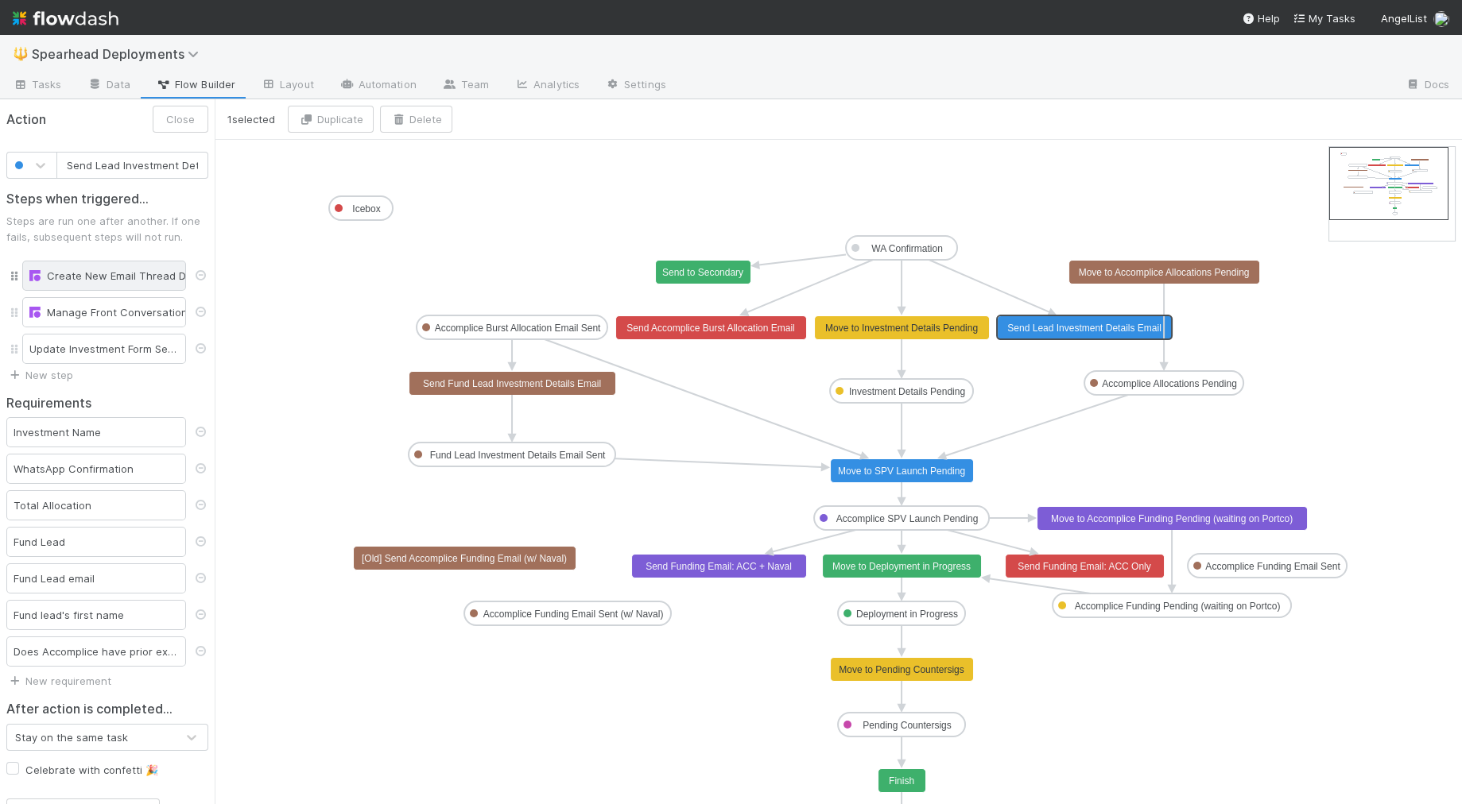
click at [108, 275] on div "Create New Email Thread Draft" at bounding box center [103, 276] width 149 height 16
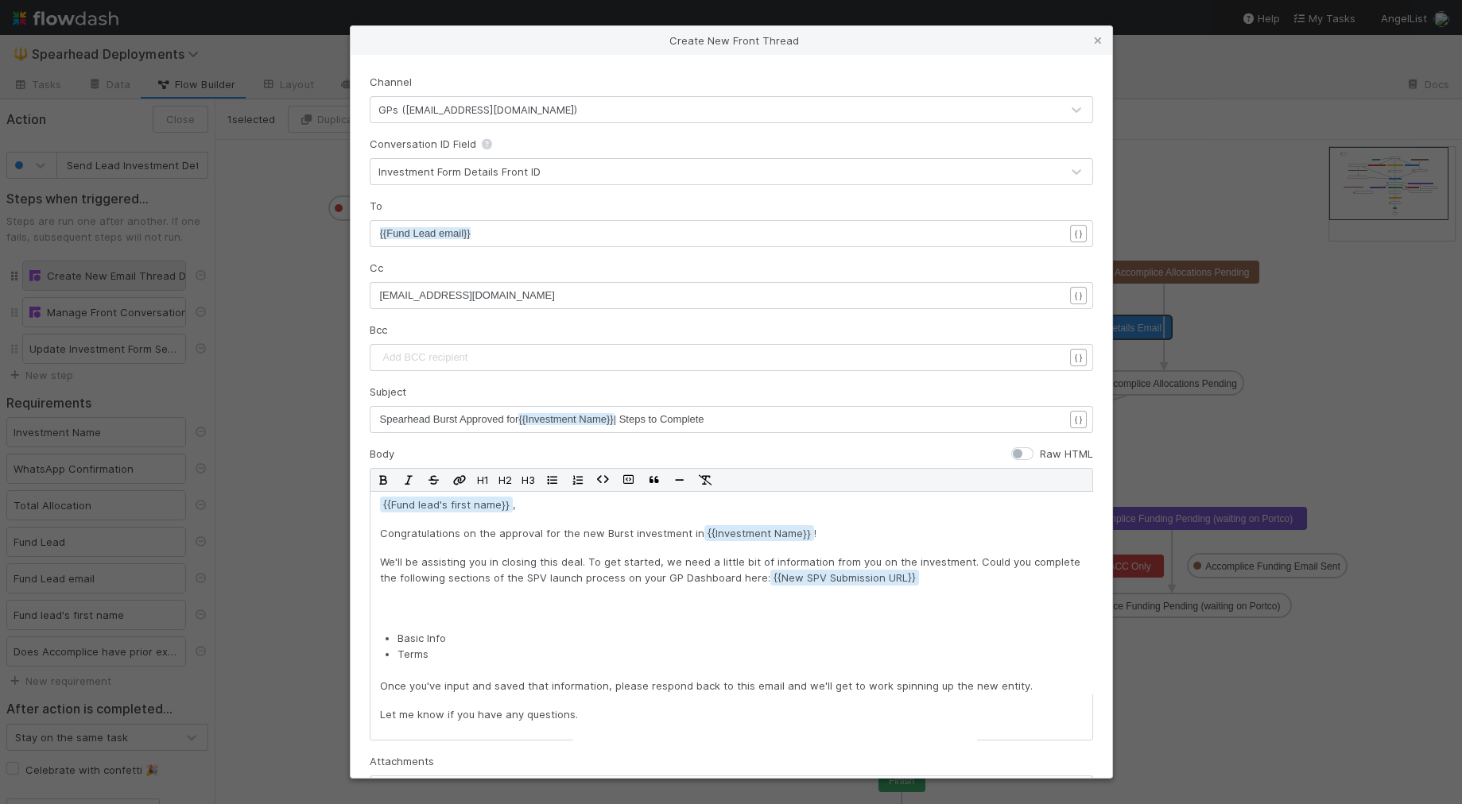
click at [108, 275] on div "Create New Front Thread Channel GPs (lead@angellist.com) Conversation ID Field …" at bounding box center [731, 402] width 1462 height 804
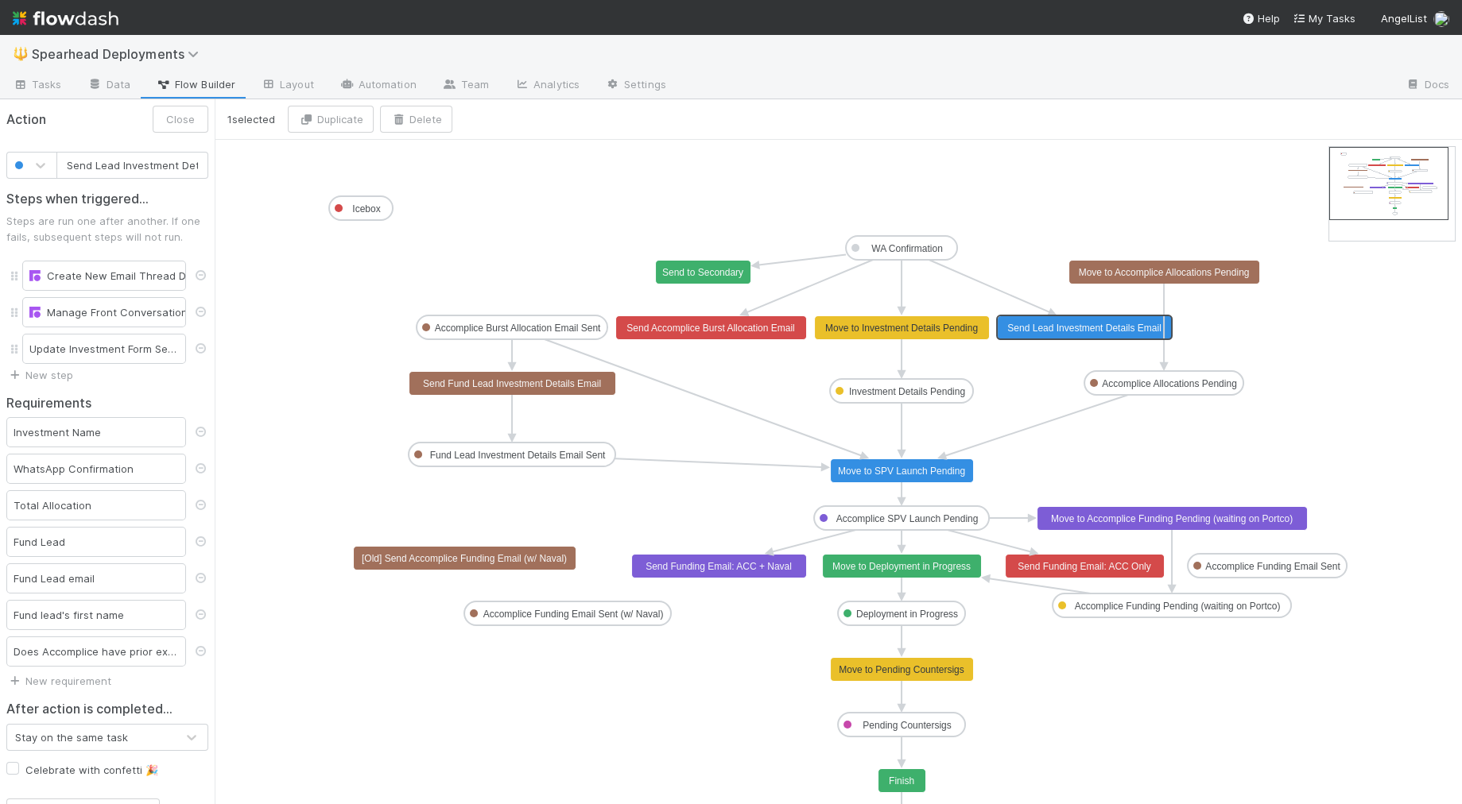
type input "Send Funding Email: ACC + Naval"
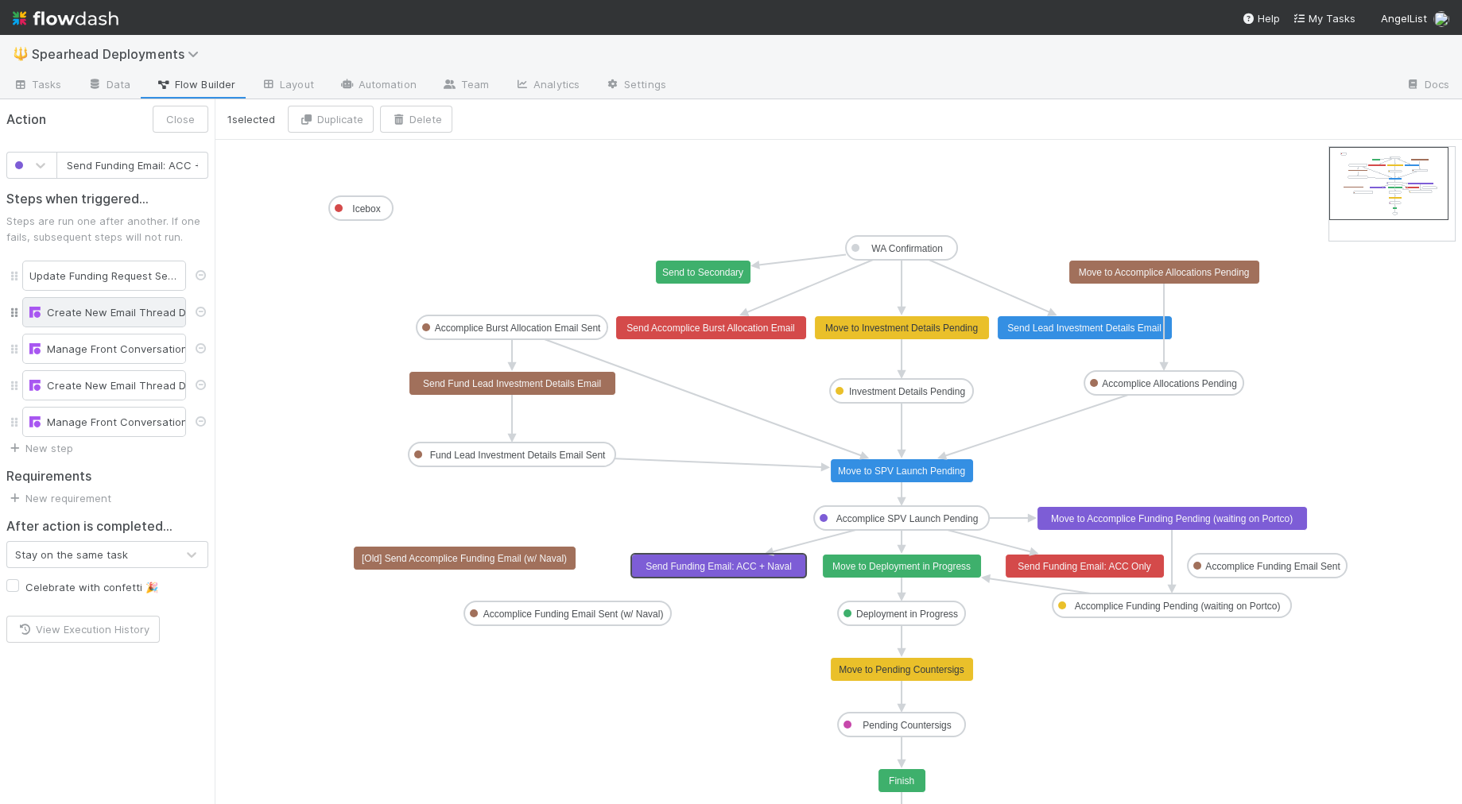
click at [110, 312] on div "Create New Email Thread Draft" at bounding box center [103, 312] width 149 height 16
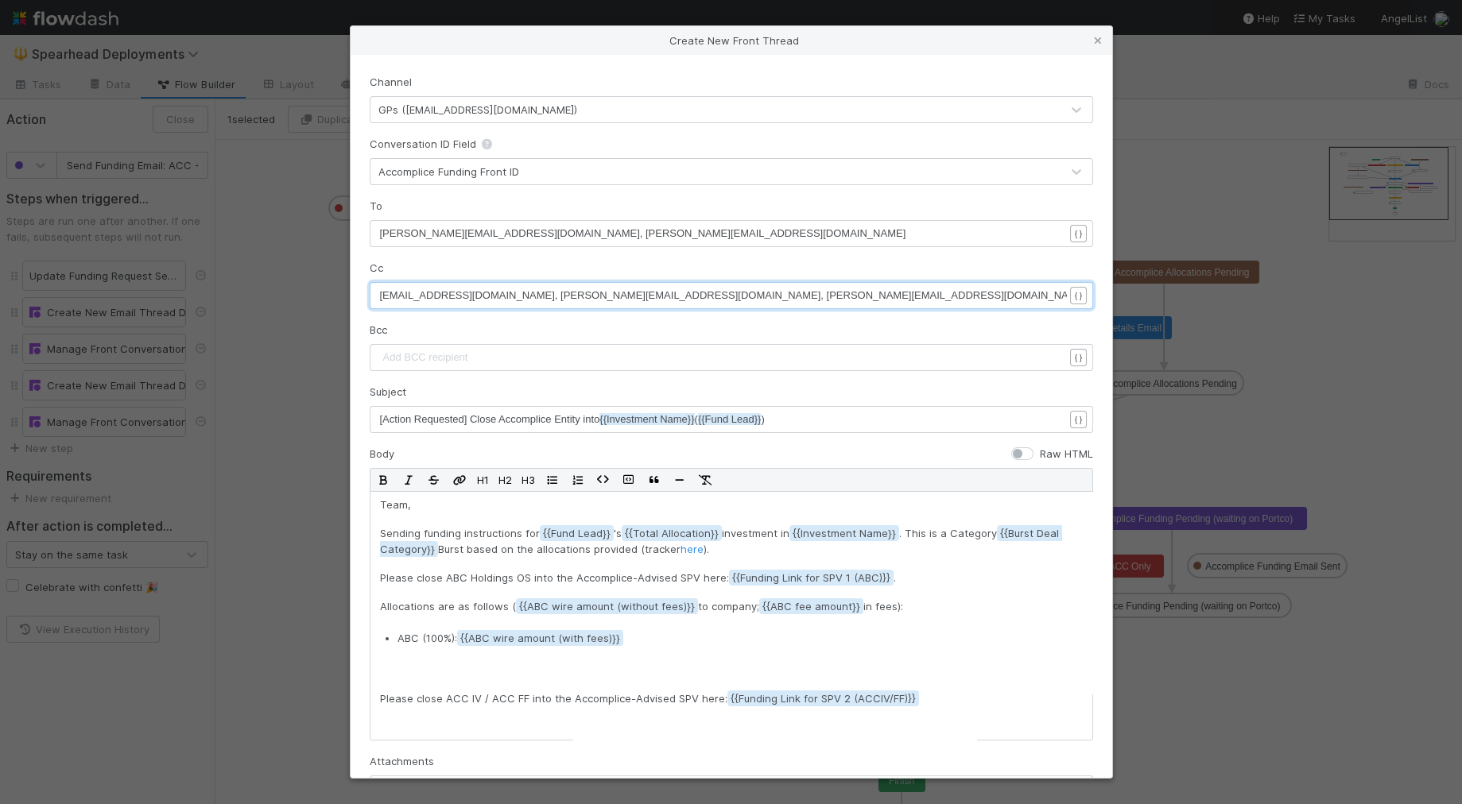
type textarea "@accompliceblockchain.co, spearhead@angellist.com"
drag, startPoint x: 951, startPoint y: 297, endPoint x: 1168, endPoint y: 309, distance: 217.3
drag, startPoint x: 128, startPoint y: 377, endPoint x: 121, endPoint y: 372, distance: 8.6
click at [126, 377] on div "Create New Front Thread Channel GPs (lead@angellist.com) Conversation ID Field …" at bounding box center [731, 402] width 1462 height 804
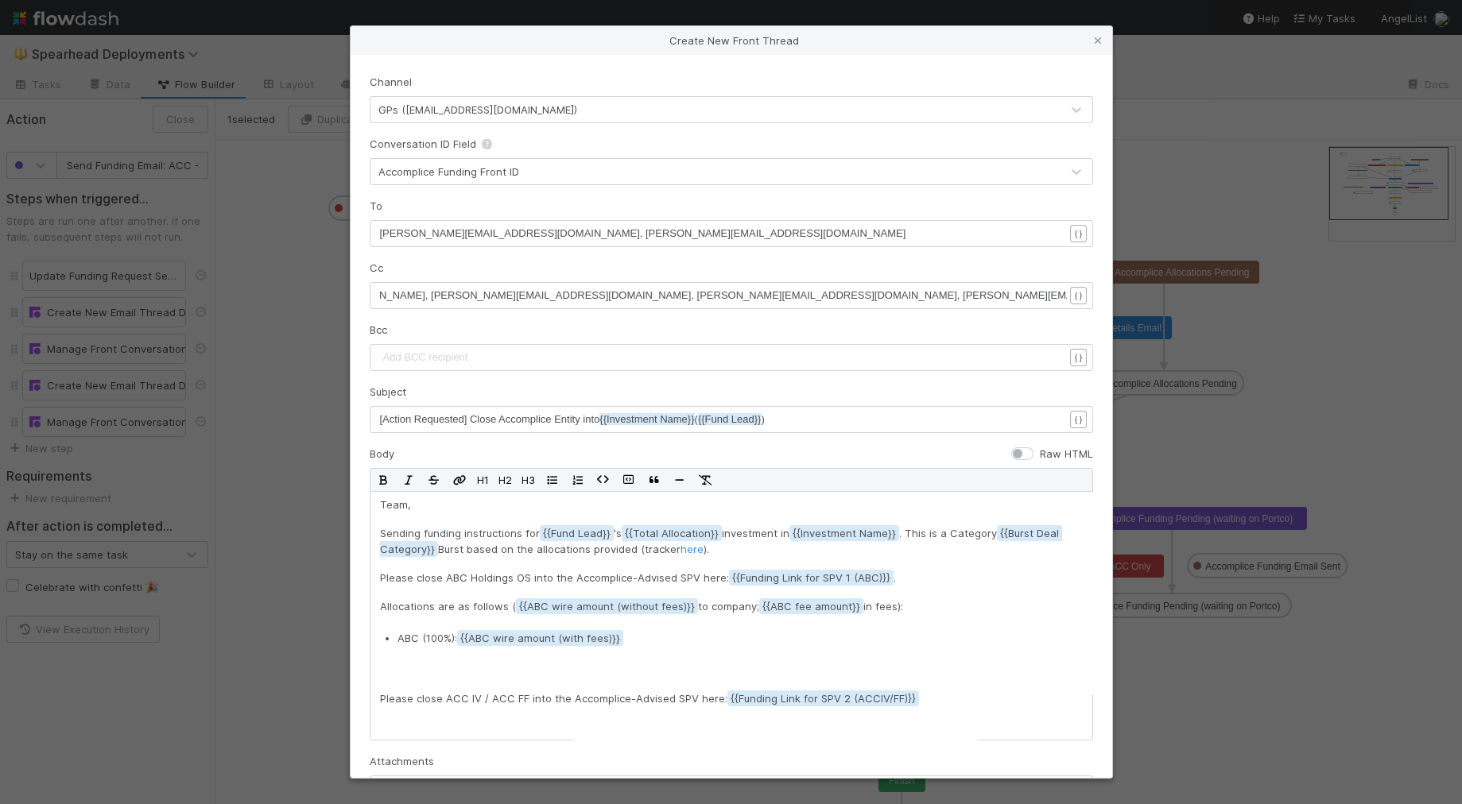
click at [1097, 37] on icon at bounding box center [1098, 41] width 16 height 10
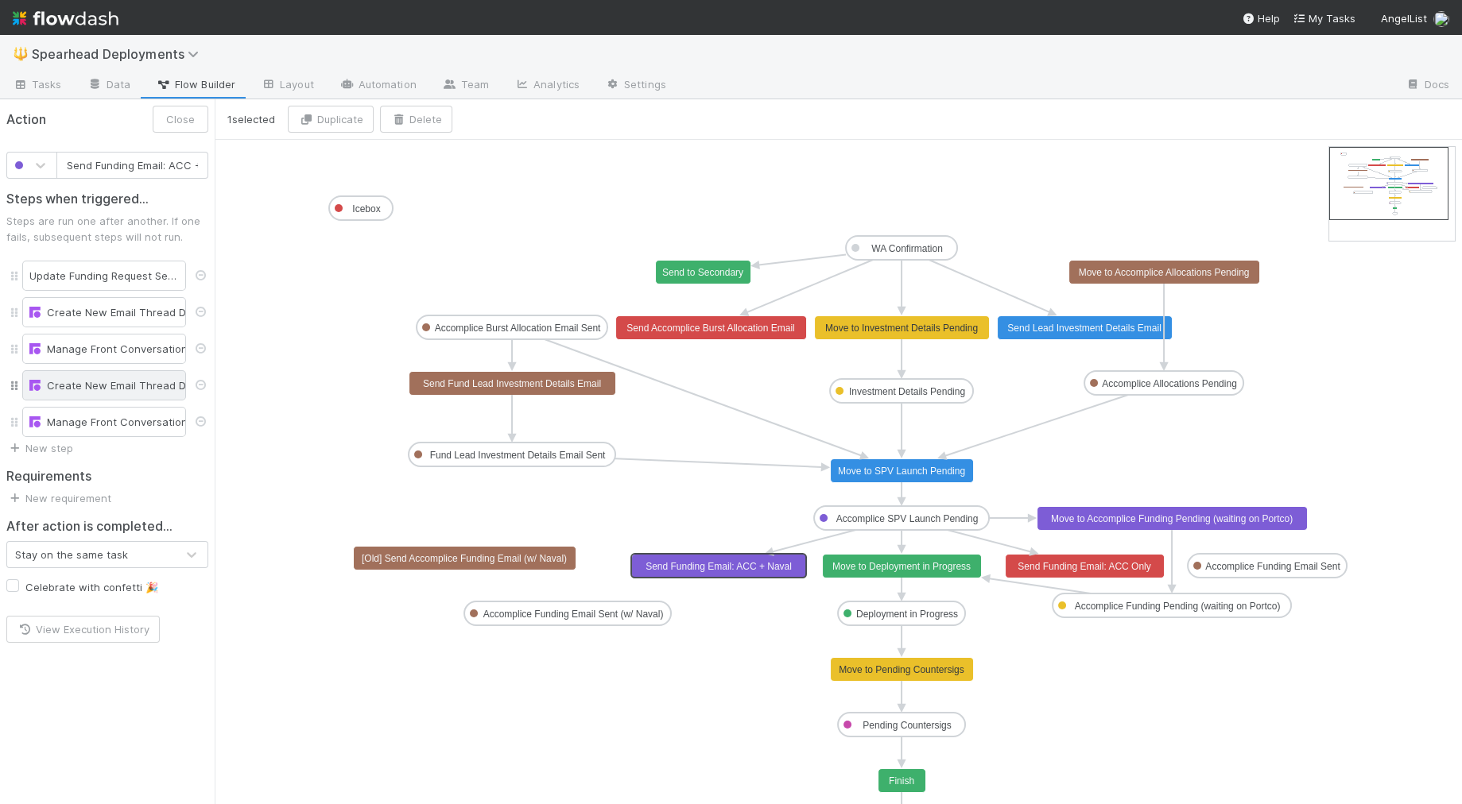
click at [115, 380] on div "Create New Email Thread Draft" at bounding box center [103, 386] width 149 height 16
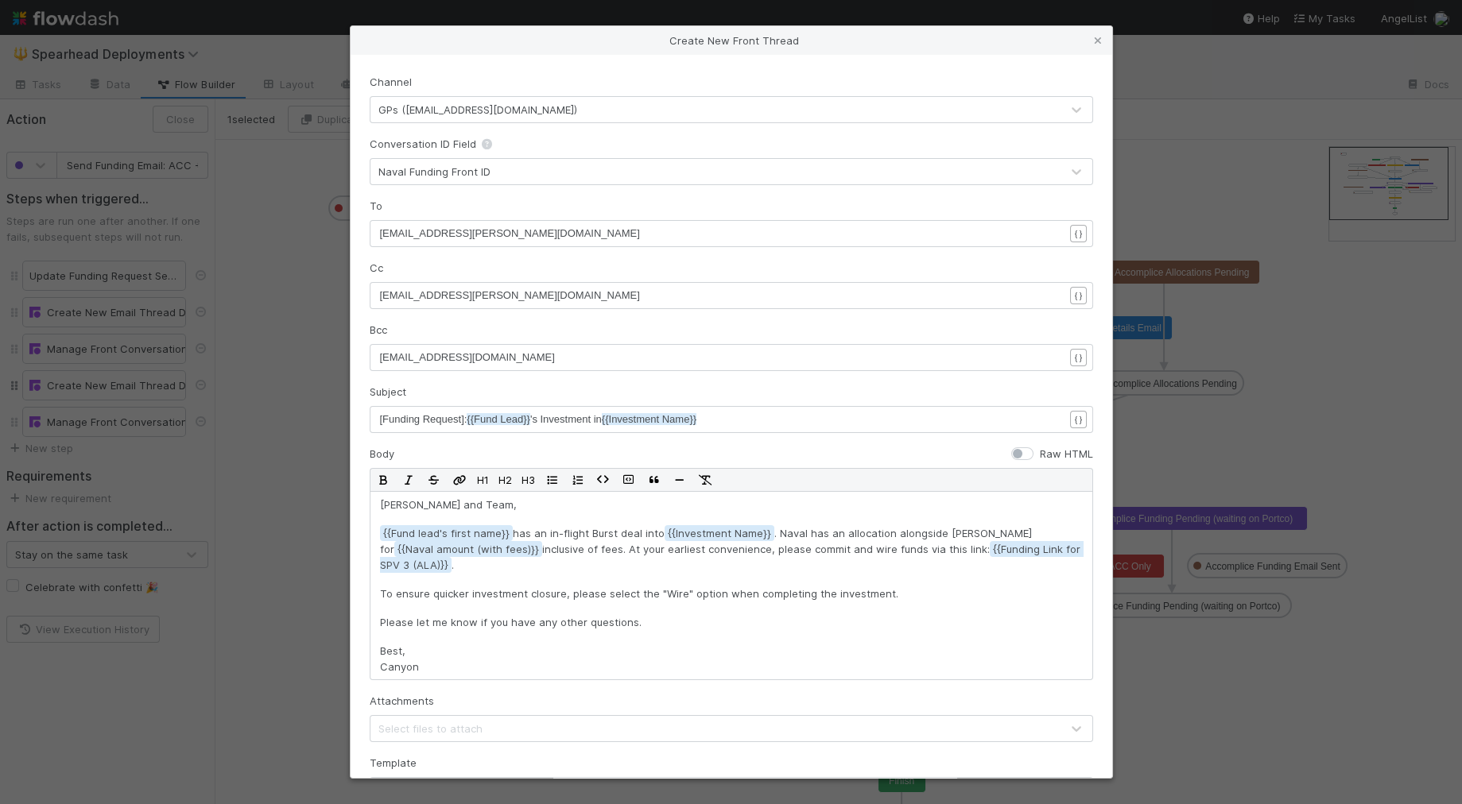
drag, startPoint x: 107, startPoint y: 390, endPoint x: 103, endPoint y: 398, distance: 8.9
click at [107, 390] on div "Create New Front Thread Channel GPs (lead@angellist.com) Conversation ID Field …" at bounding box center [731, 402] width 1462 height 804
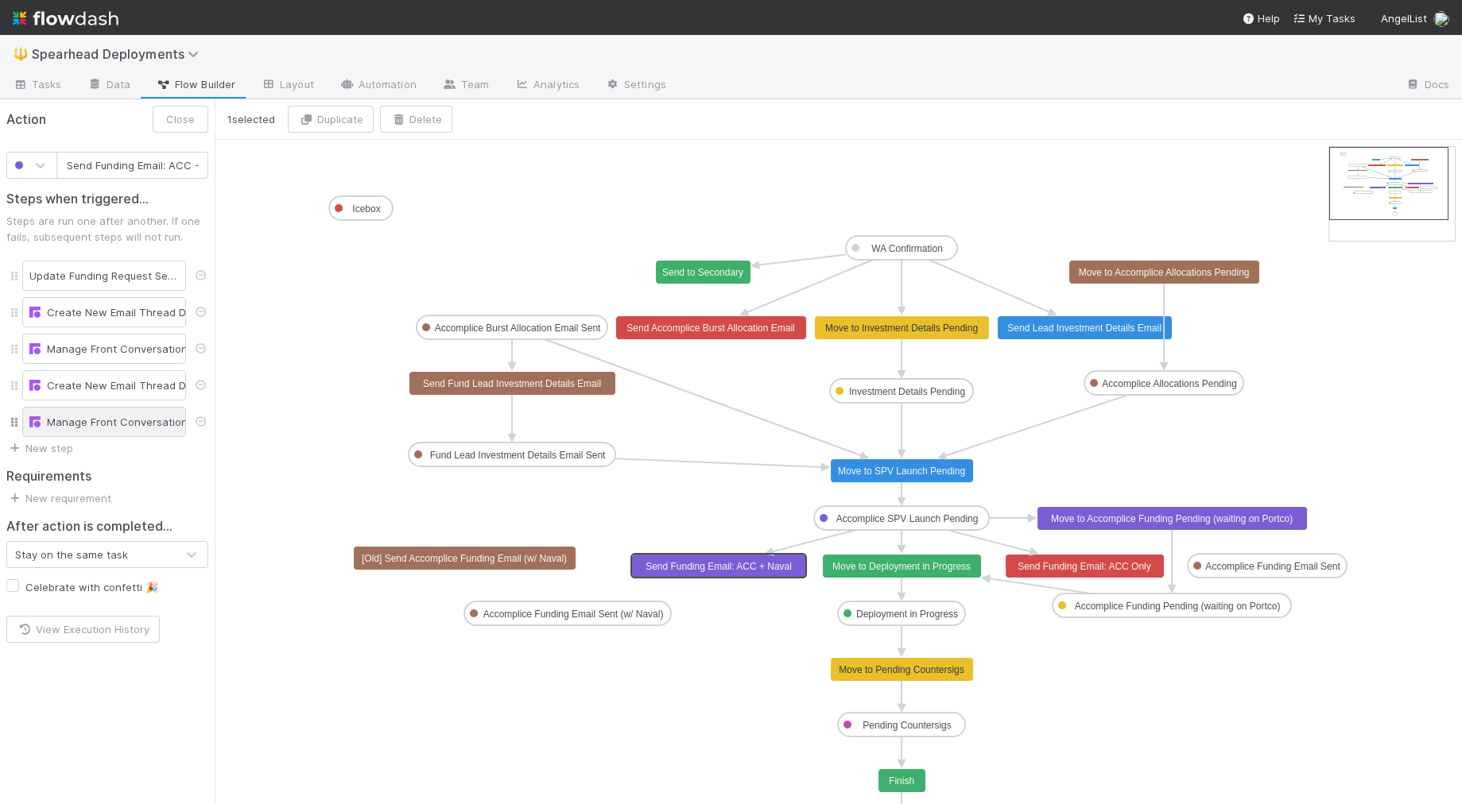
click at [105, 428] on div "Manage Front Conversation" at bounding box center [104, 422] width 164 height 30
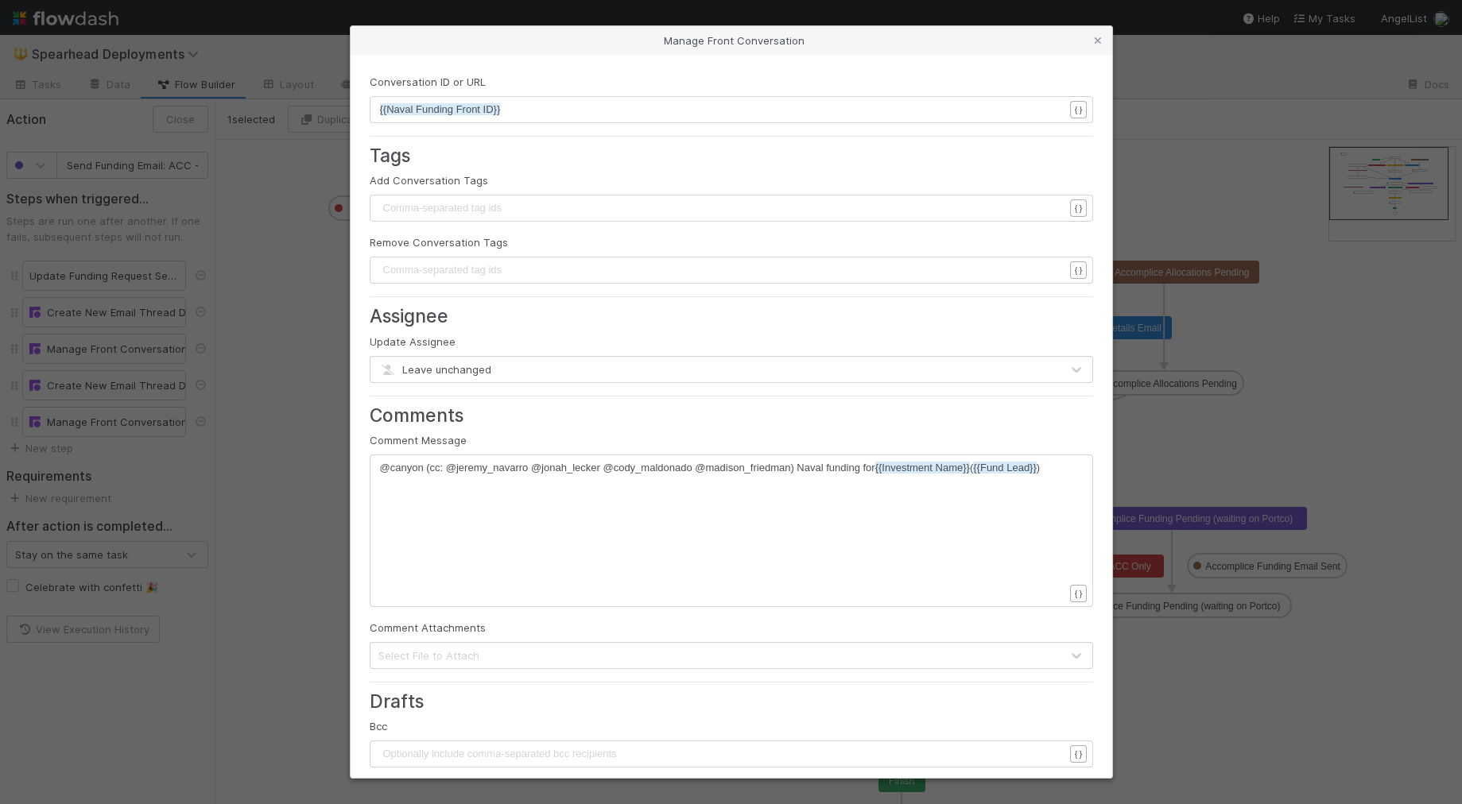
click at [105, 428] on div "Manage Front Conversation Conversation ID or URL xxxxxxxxxx {{Naval Funding Fro…" at bounding box center [731, 402] width 1462 height 804
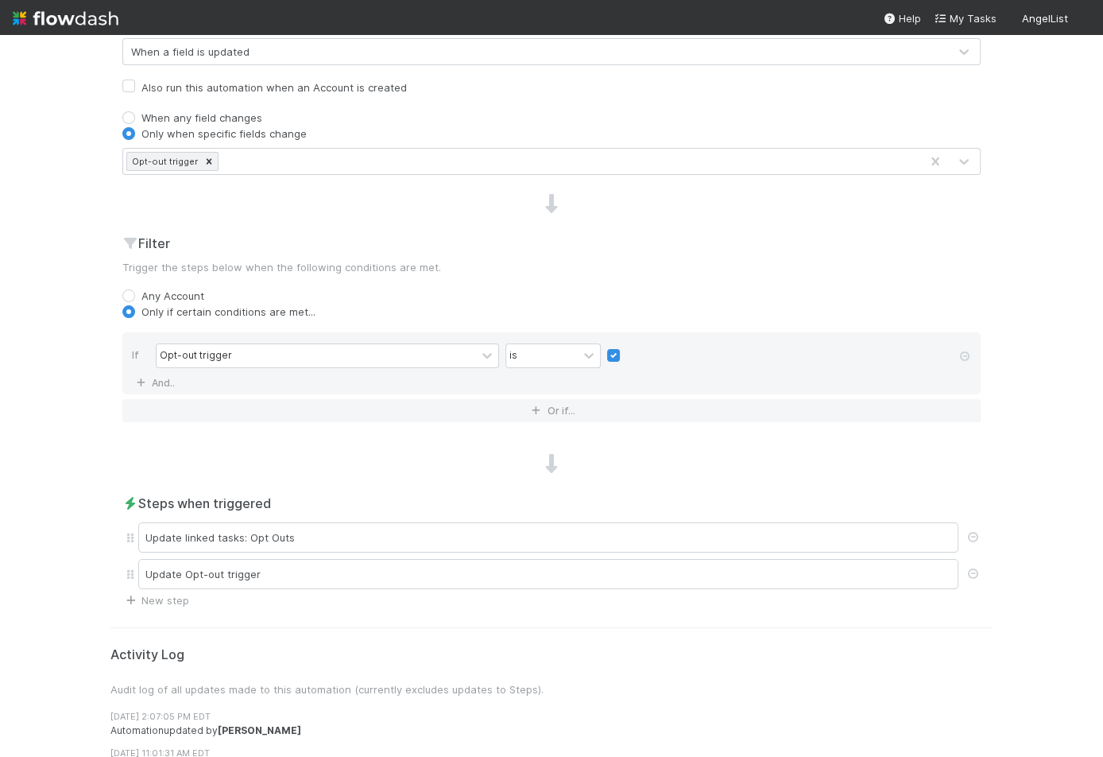
scroll to position [470, 0]
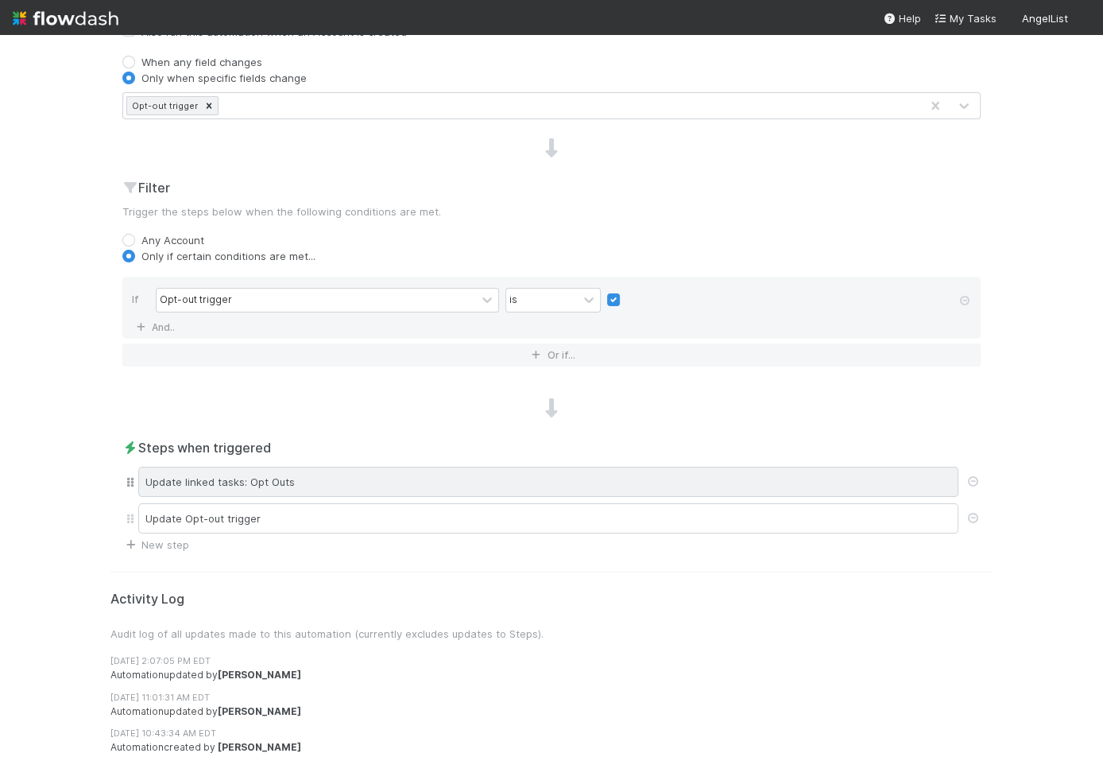
click at [203, 482] on div "Update linked tasks: Opt Outs" at bounding box center [548, 482] width 820 height 30
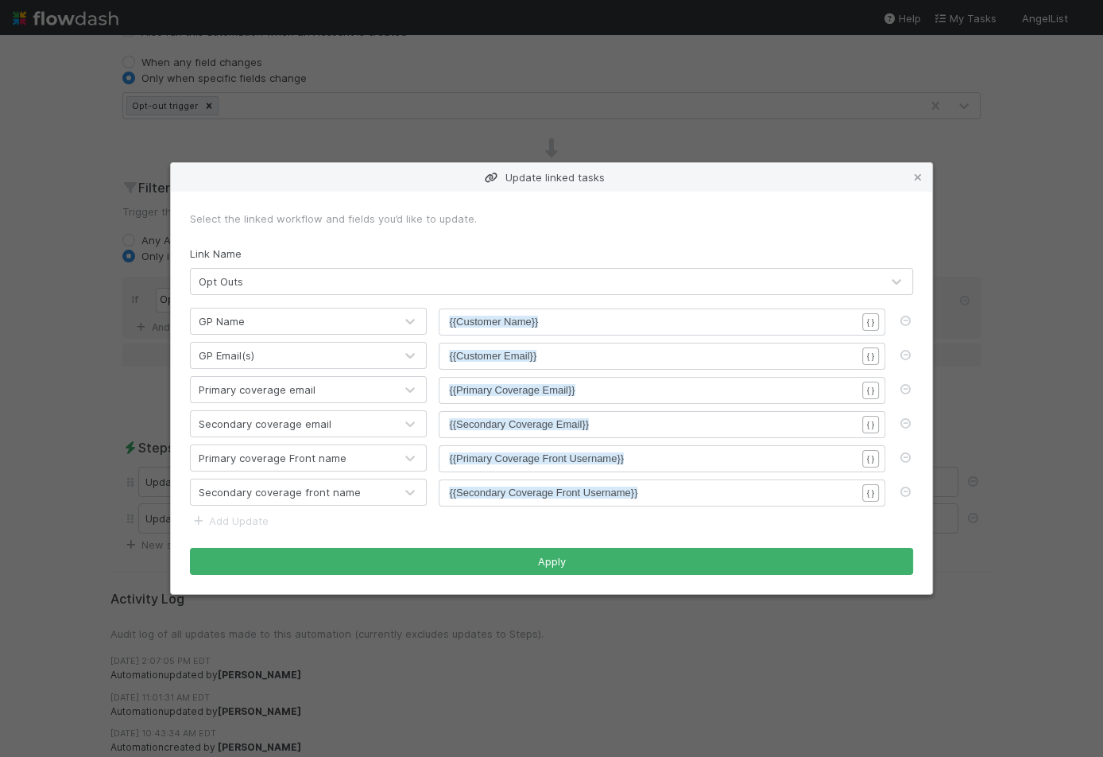
click at [586, 389] on pre "{{Primary Coverage Email}}" at bounding box center [652, 390] width 407 height 16
click at [649, 415] on div "xxxxxxxxxx {{Secondary Coverage Email}}" at bounding box center [662, 424] width 447 height 27
click at [643, 393] on pre "{{Primary Coverage Email}}" at bounding box center [652, 390] width 407 height 16
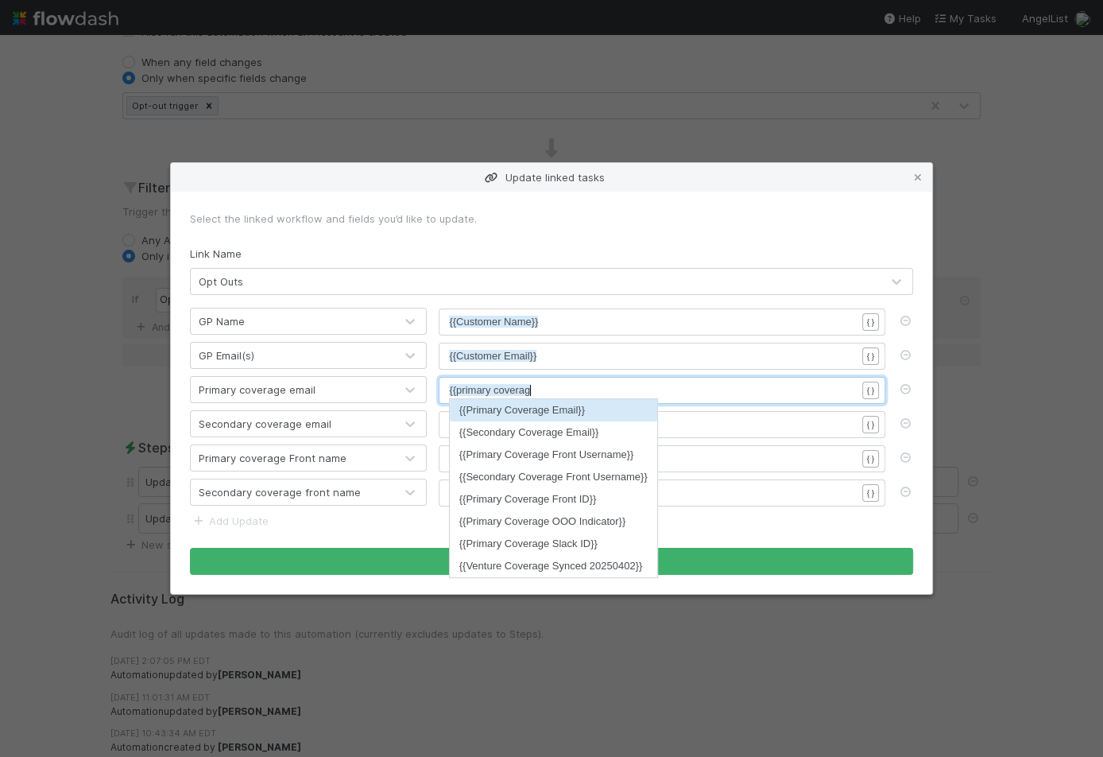
type textarea "{{primary coverage"
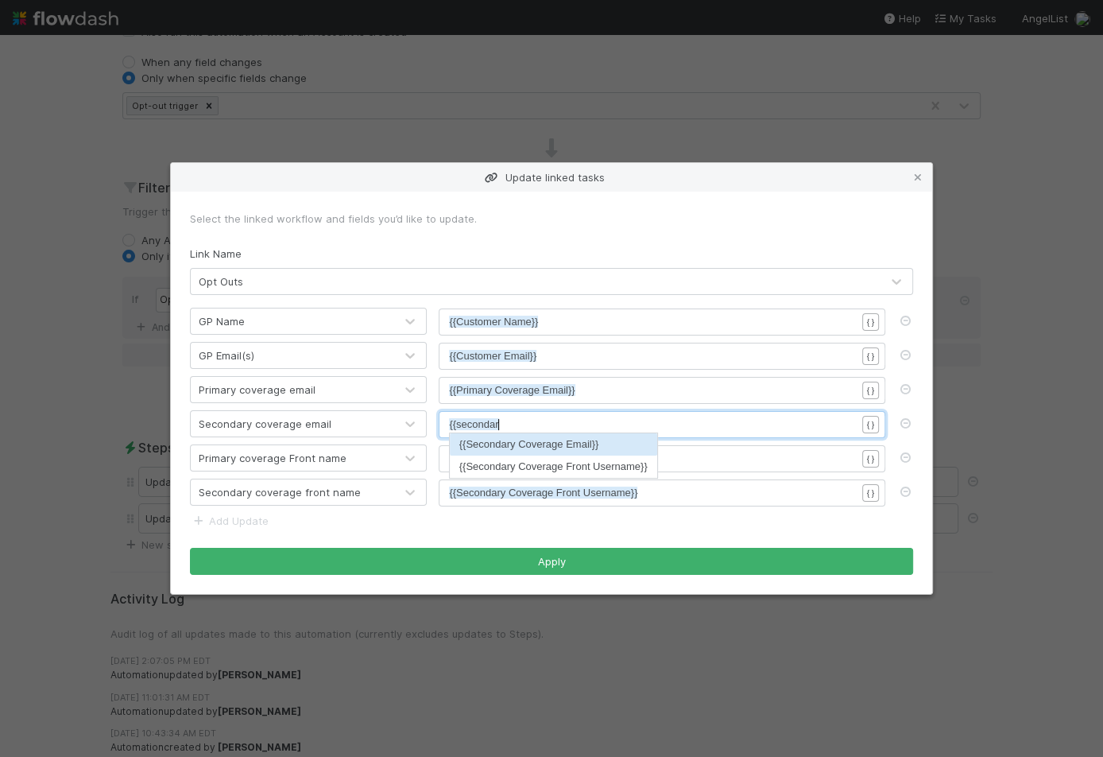
type textarea "{{secondary"
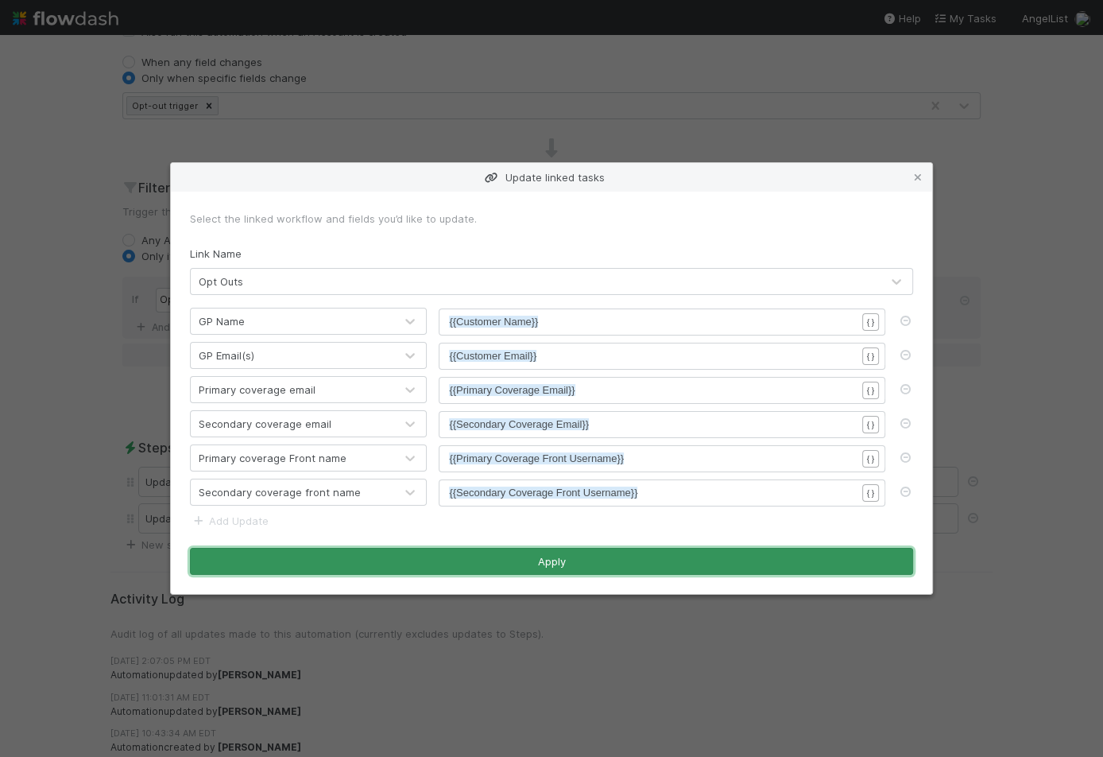
click at [711, 568] on button "Apply" at bounding box center [551, 561] width 723 height 27
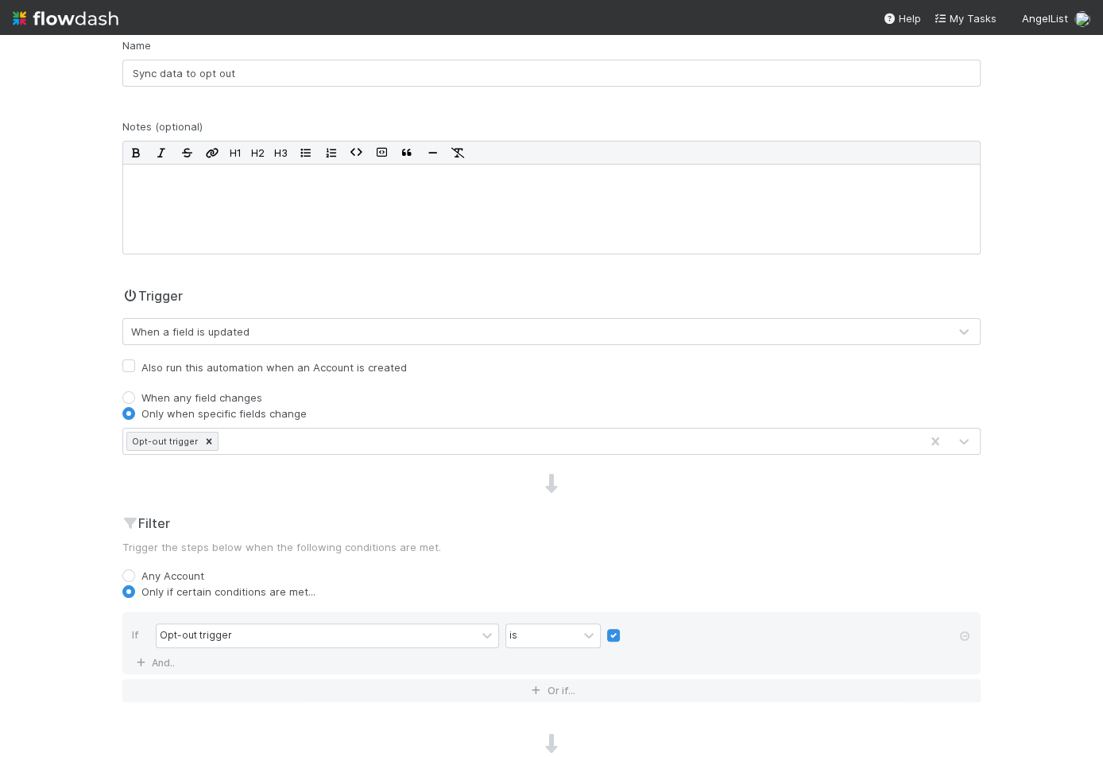
scroll to position [0, 0]
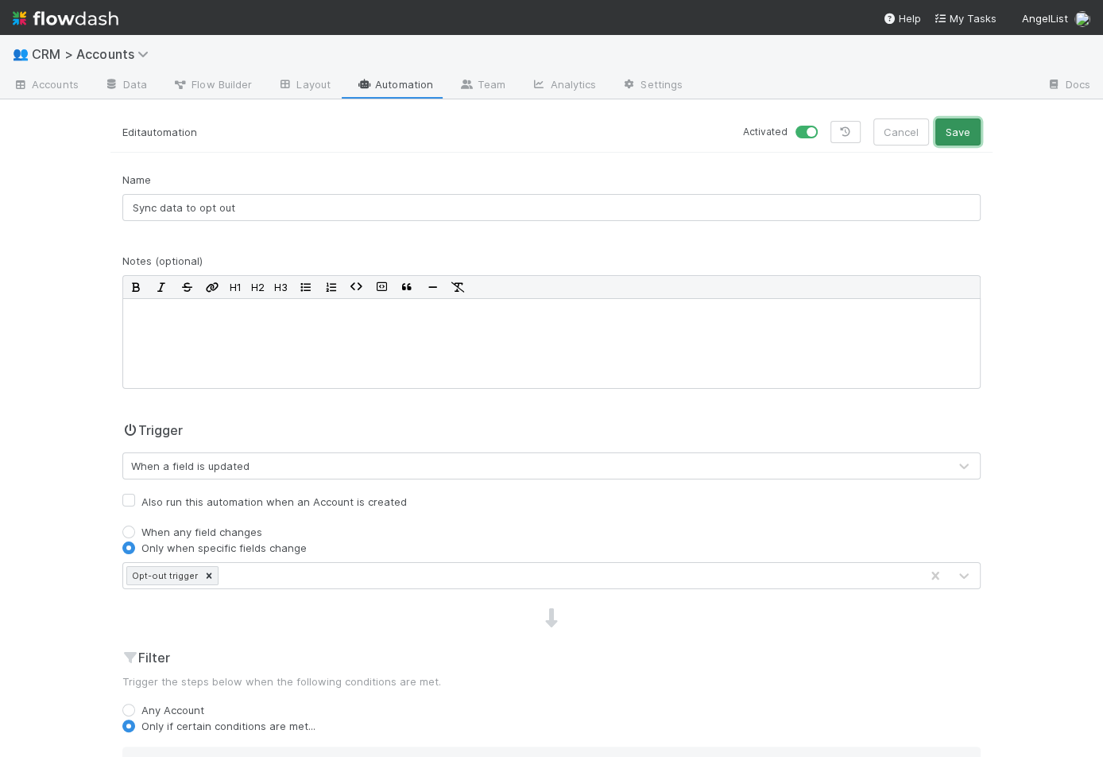
click at [968, 133] on button "Save" at bounding box center [958, 131] width 45 height 27
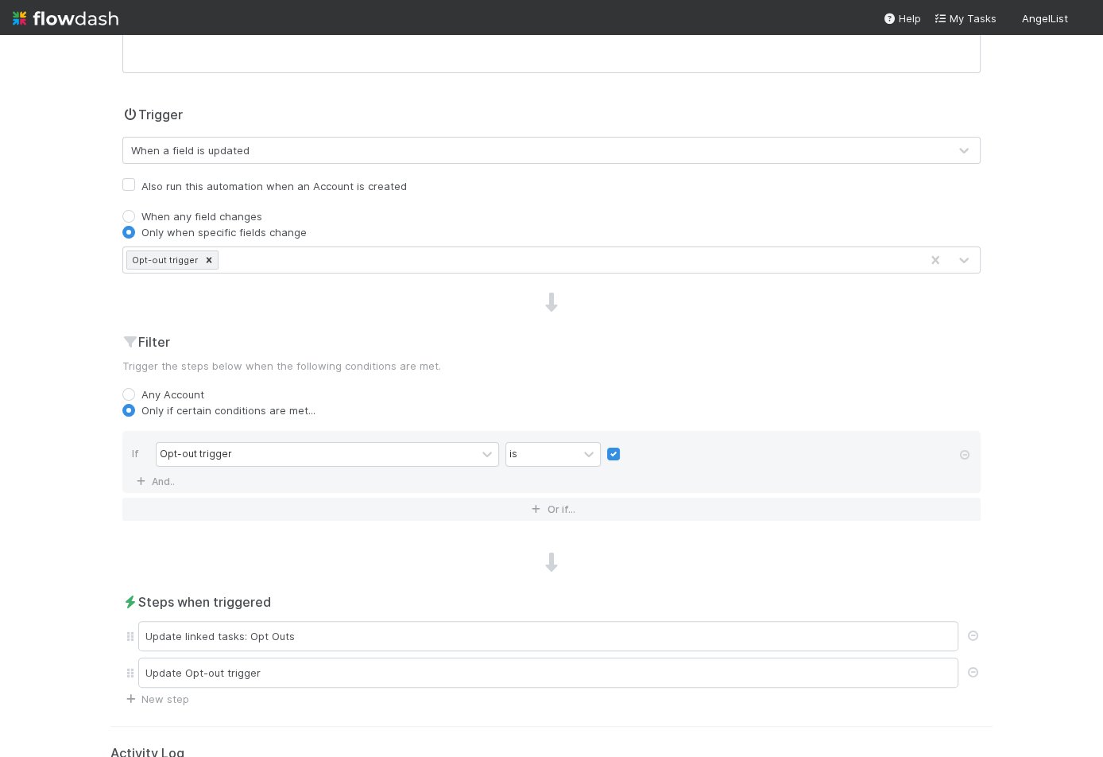
scroll to position [506, 0]
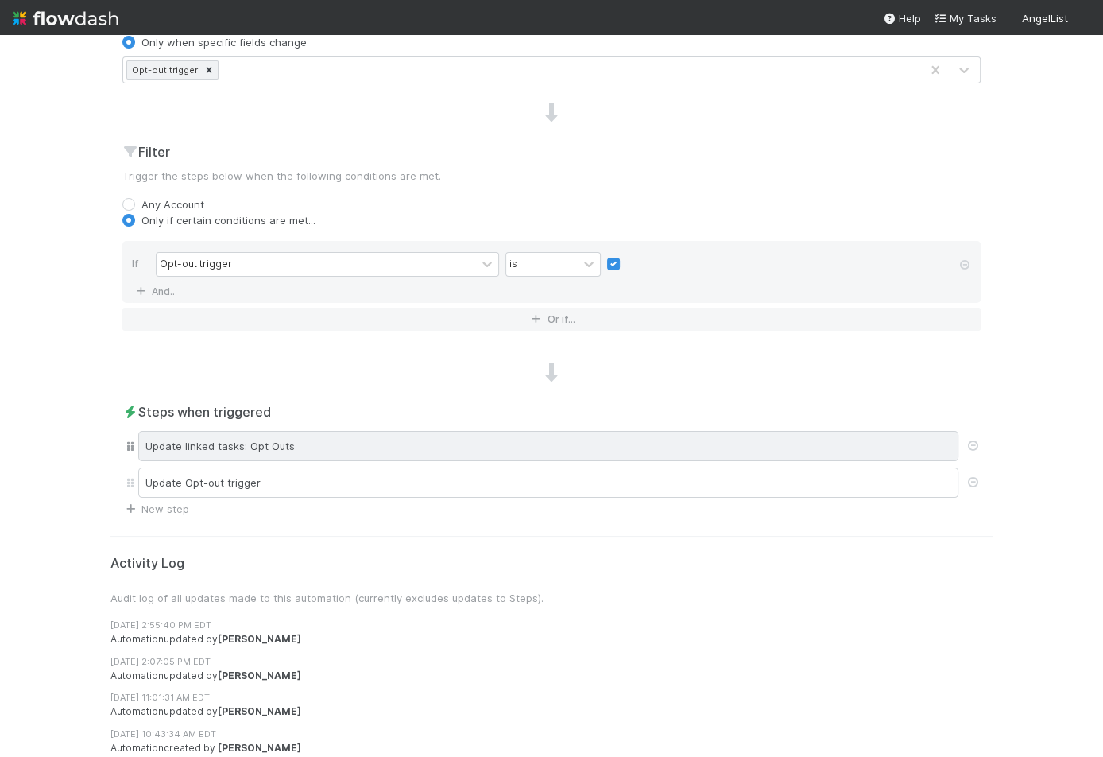
click at [289, 447] on div "Update linked tasks: Opt Outs" at bounding box center [548, 446] width 820 height 30
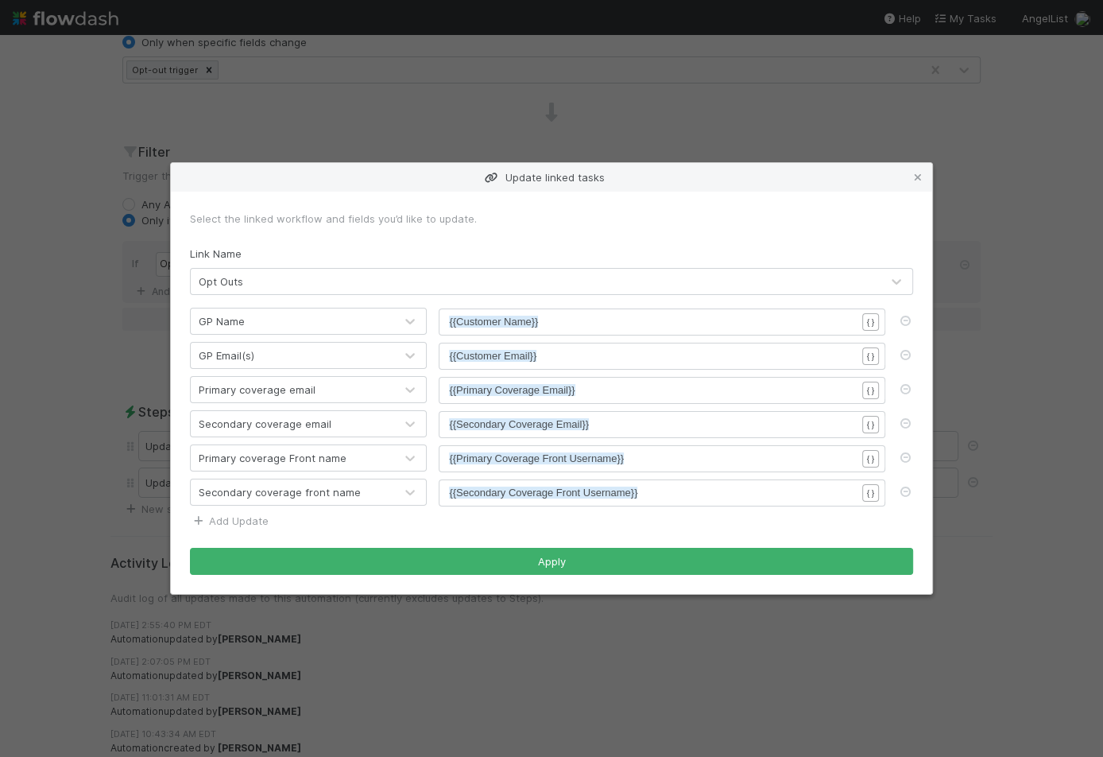
click at [237, 515] on link "Add Update" at bounding box center [229, 520] width 79 height 13
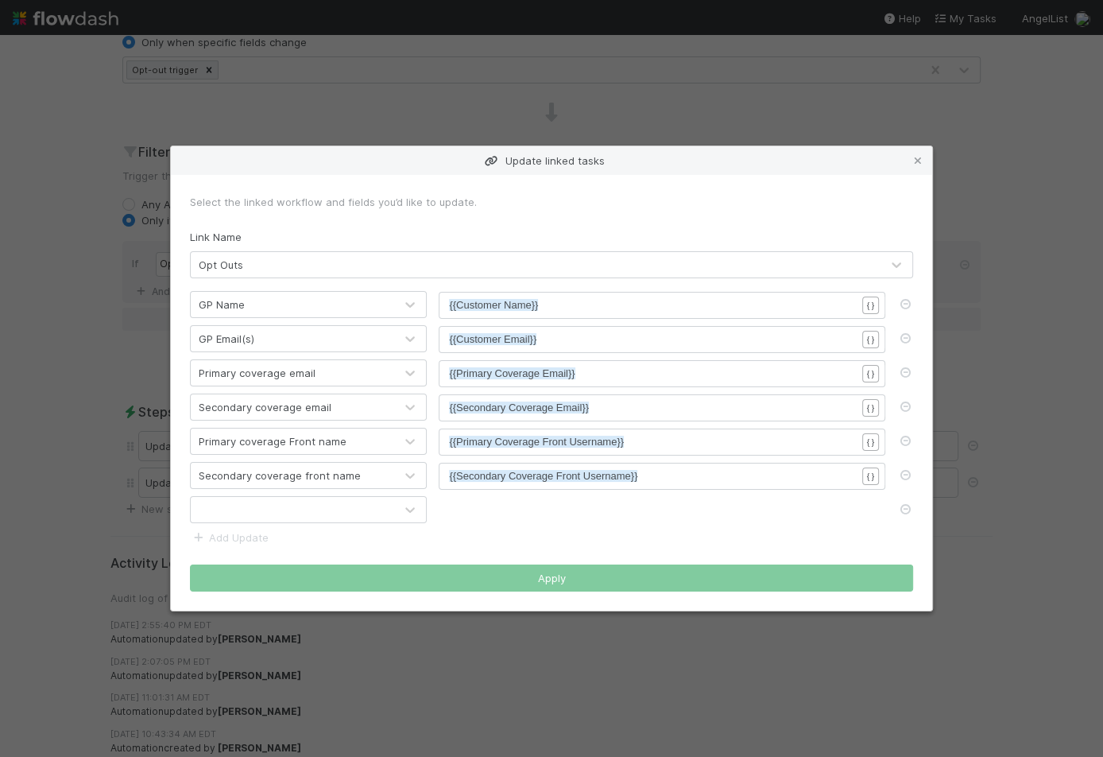
click at [236, 514] on div at bounding box center [292, 509] width 203 height 25
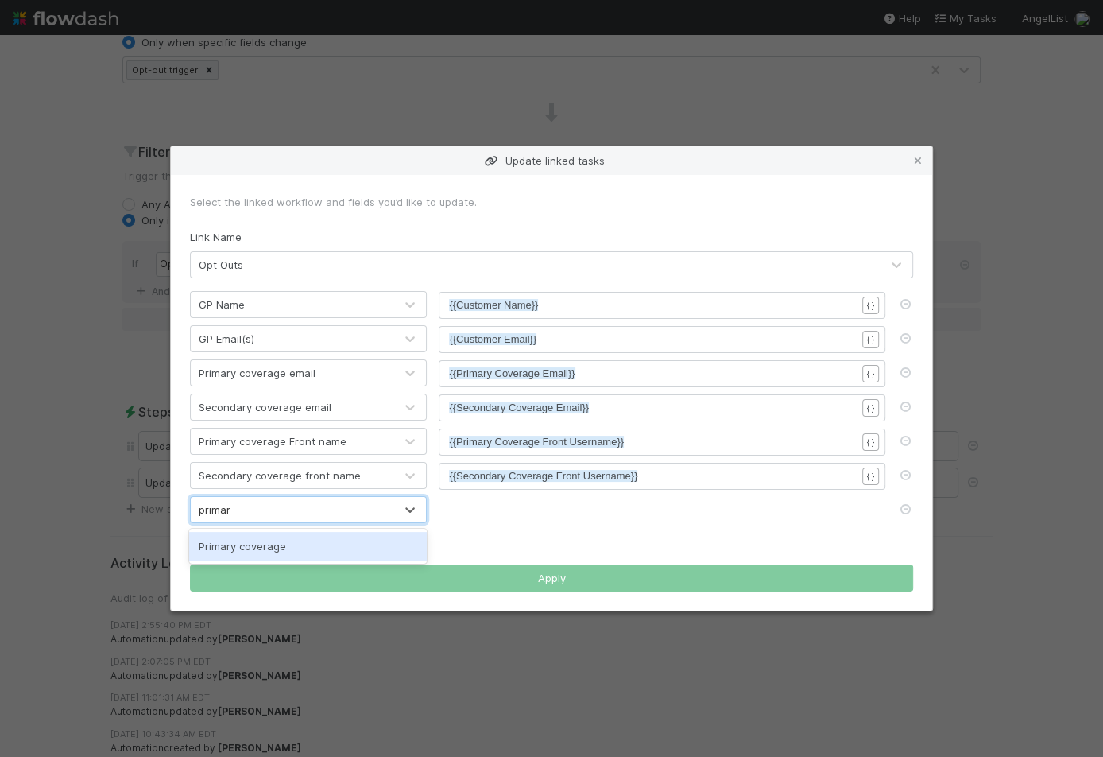
type input "primary"
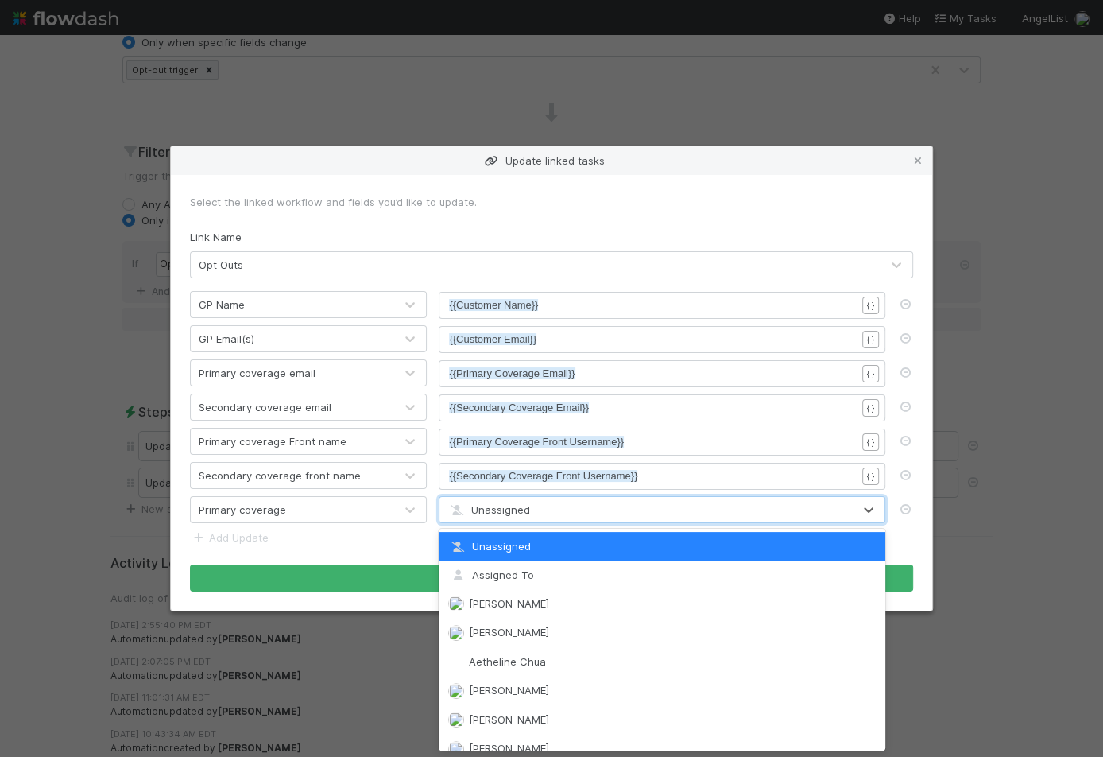
click at [749, 87] on div "Update linked tasks Select the linked workflow and fields you’d like to update.…" at bounding box center [551, 378] width 1103 height 757
